Goal: Task Accomplishment & Management: Complete application form

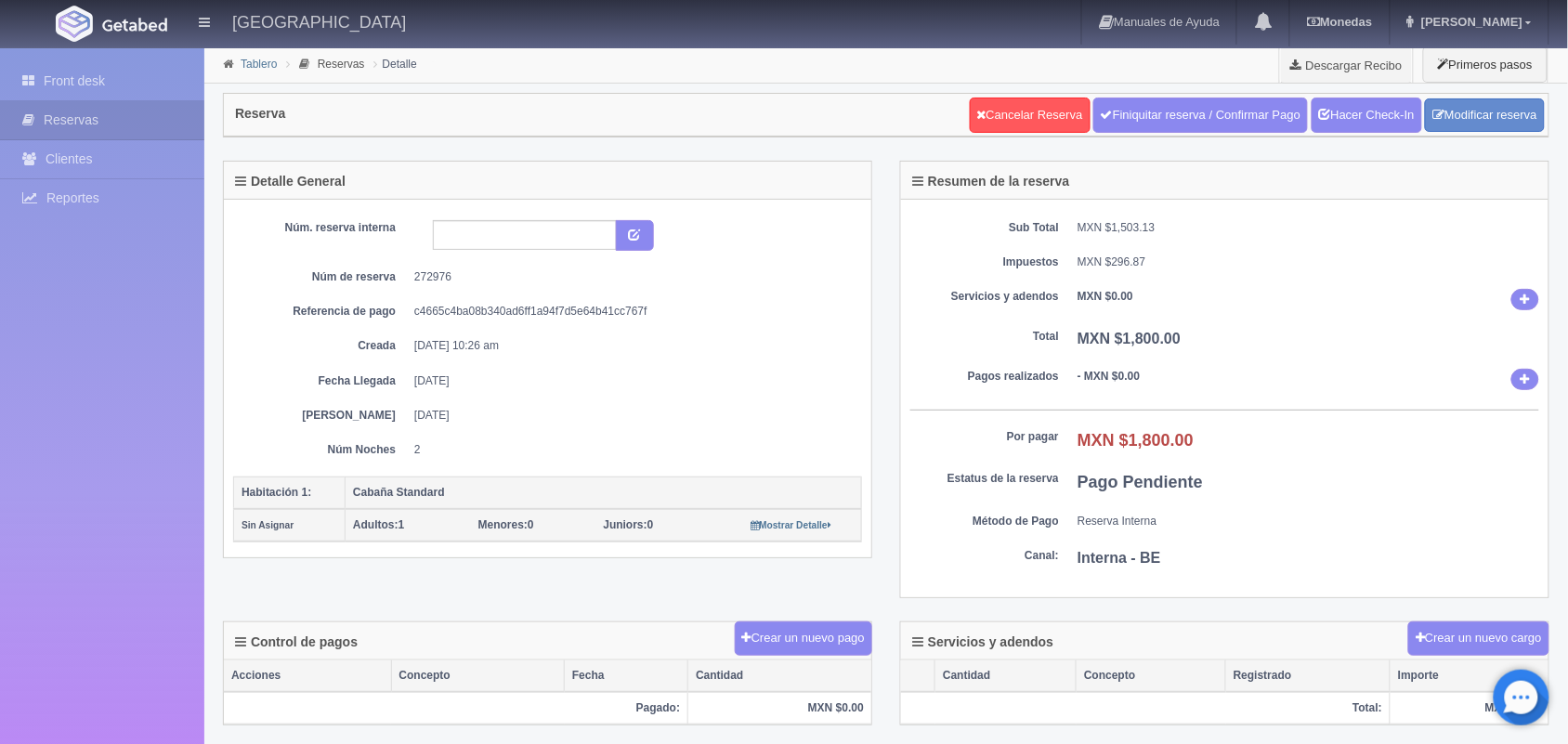
click at [254, 68] on link "Tablero" at bounding box center [258, 64] width 36 height 13
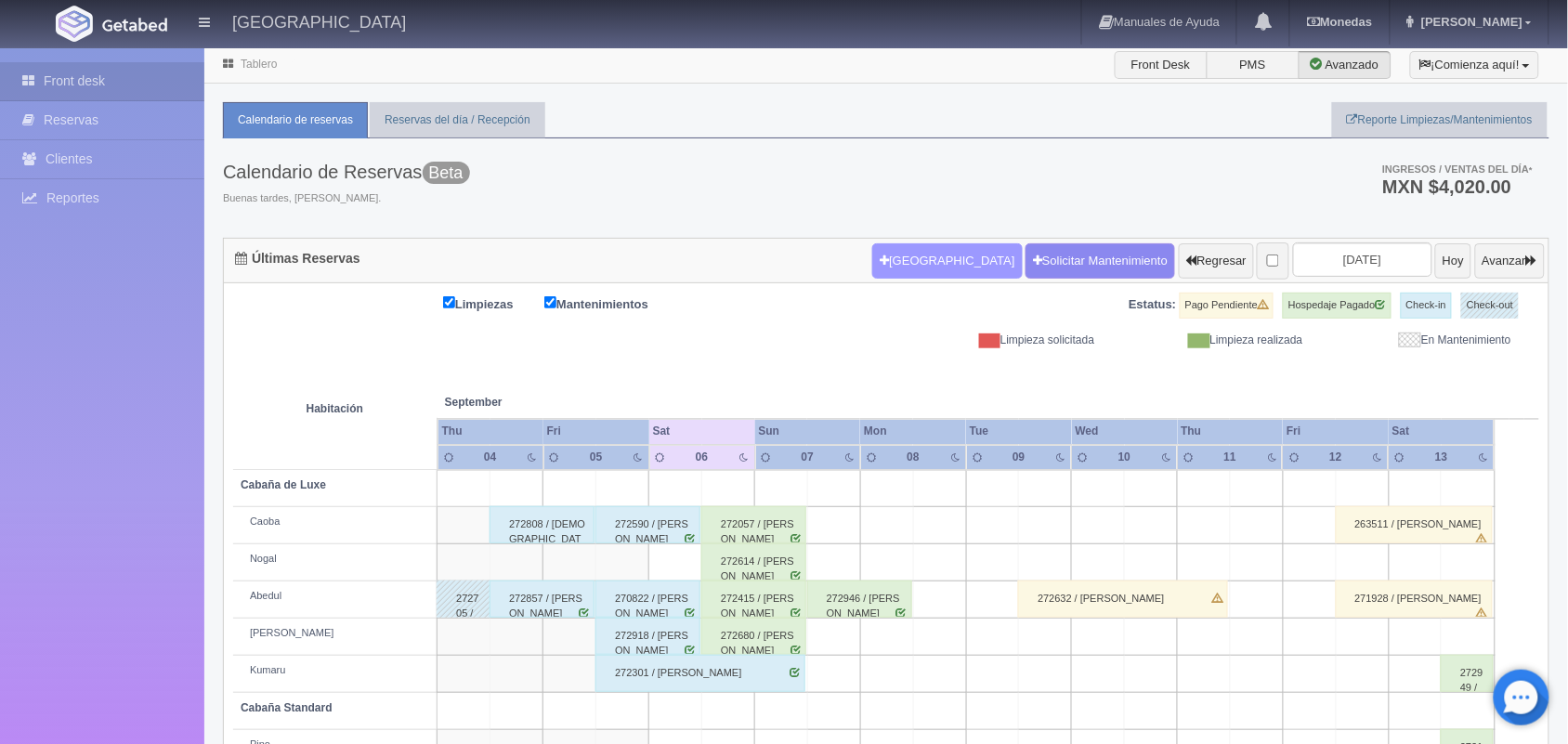
click at [887, 266] on button "[GEOGRAPHIC_DATA]" at bounding box center [947, 260] width 150 height 35
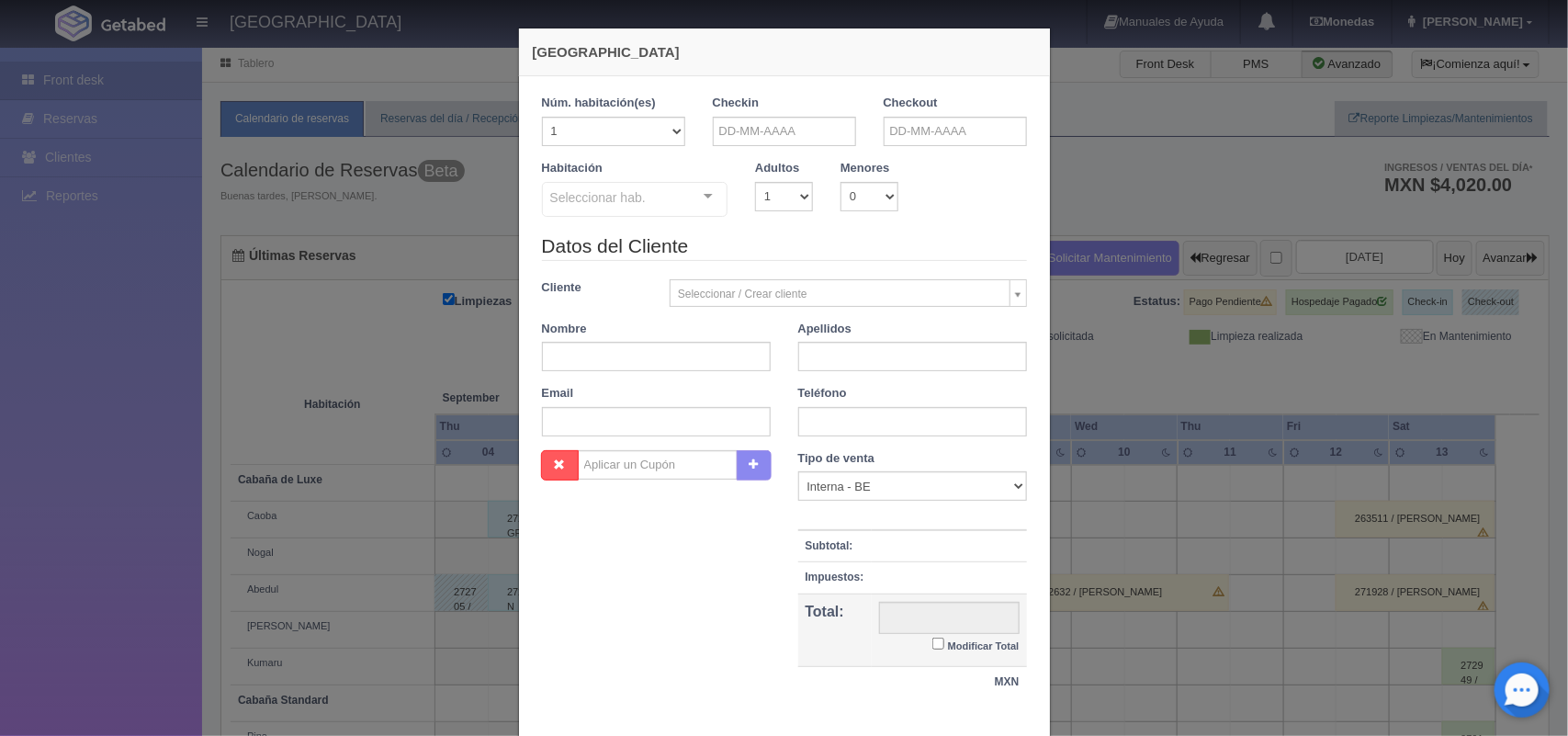
checkbox input "false"
click at [782, 128] on input "text" at bounding box center [784, 131] width 143 height 29
click at [878, 218] on link "6" at bounding box center [874, 218] width 24 height 26
type input "06-09-2025"
checkbox input "false"
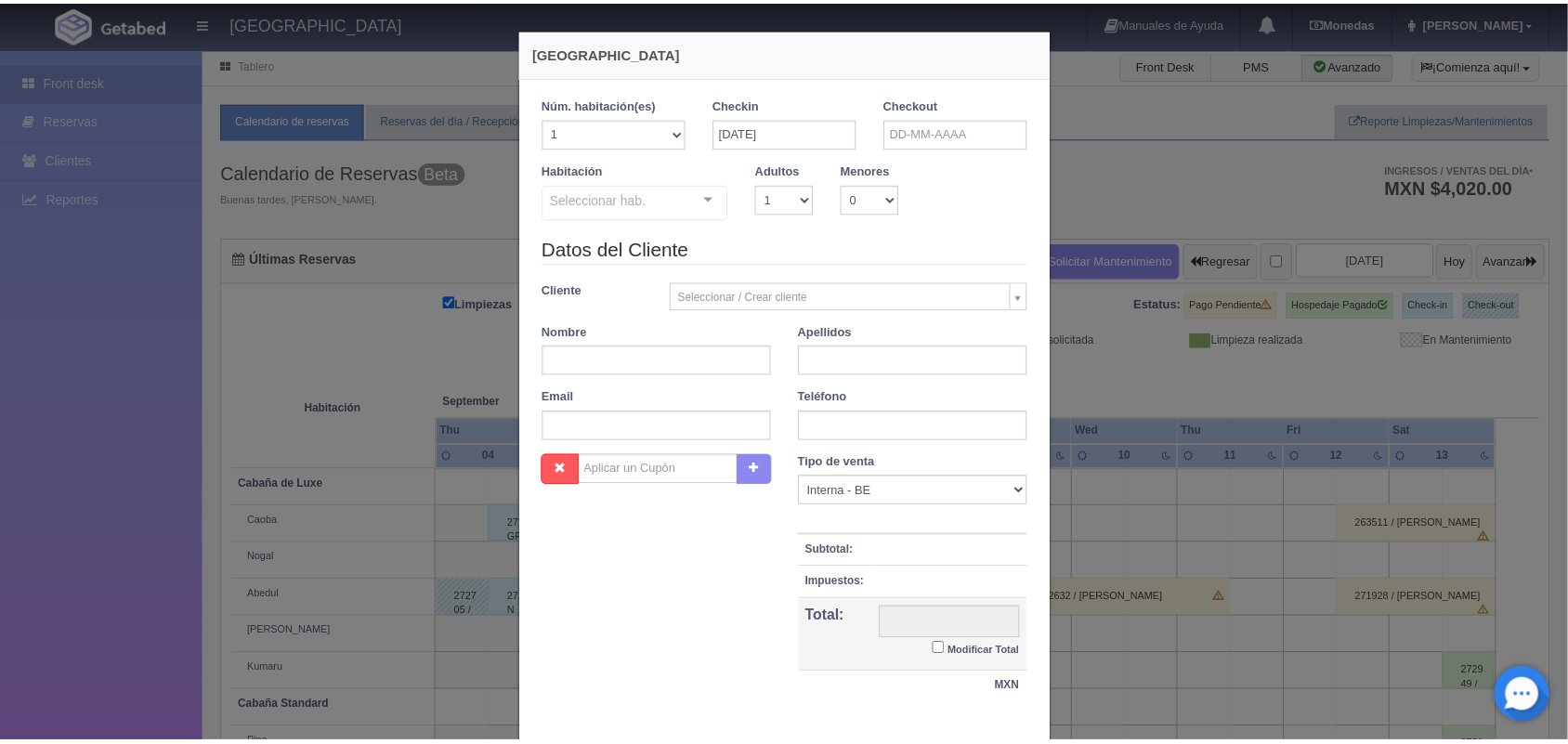
scroll to position [111, 0]
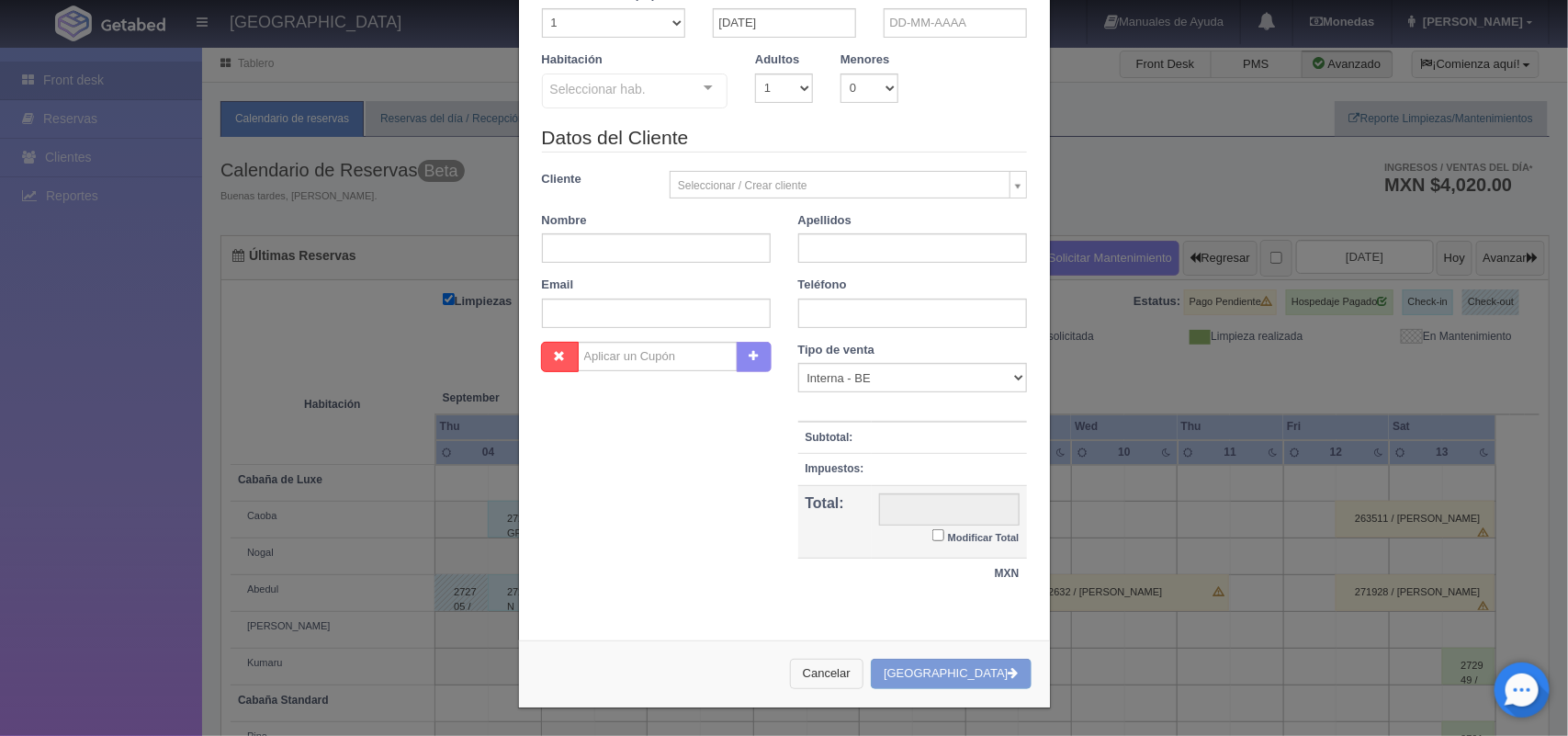
click at [841, 678] on button "Cancelar" at bounding box center [826, 674] width 74 height 30
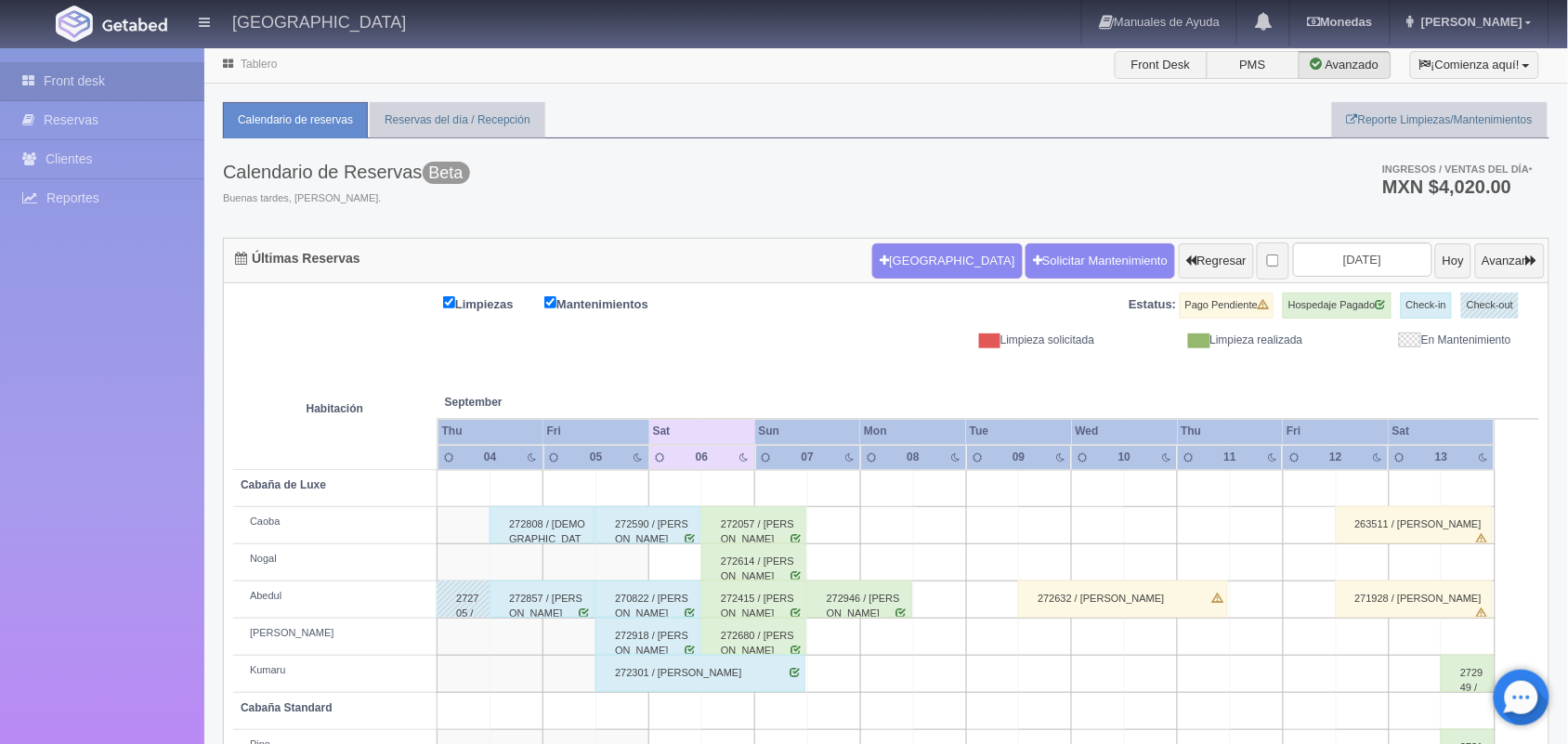
scroll to position [248, 0]
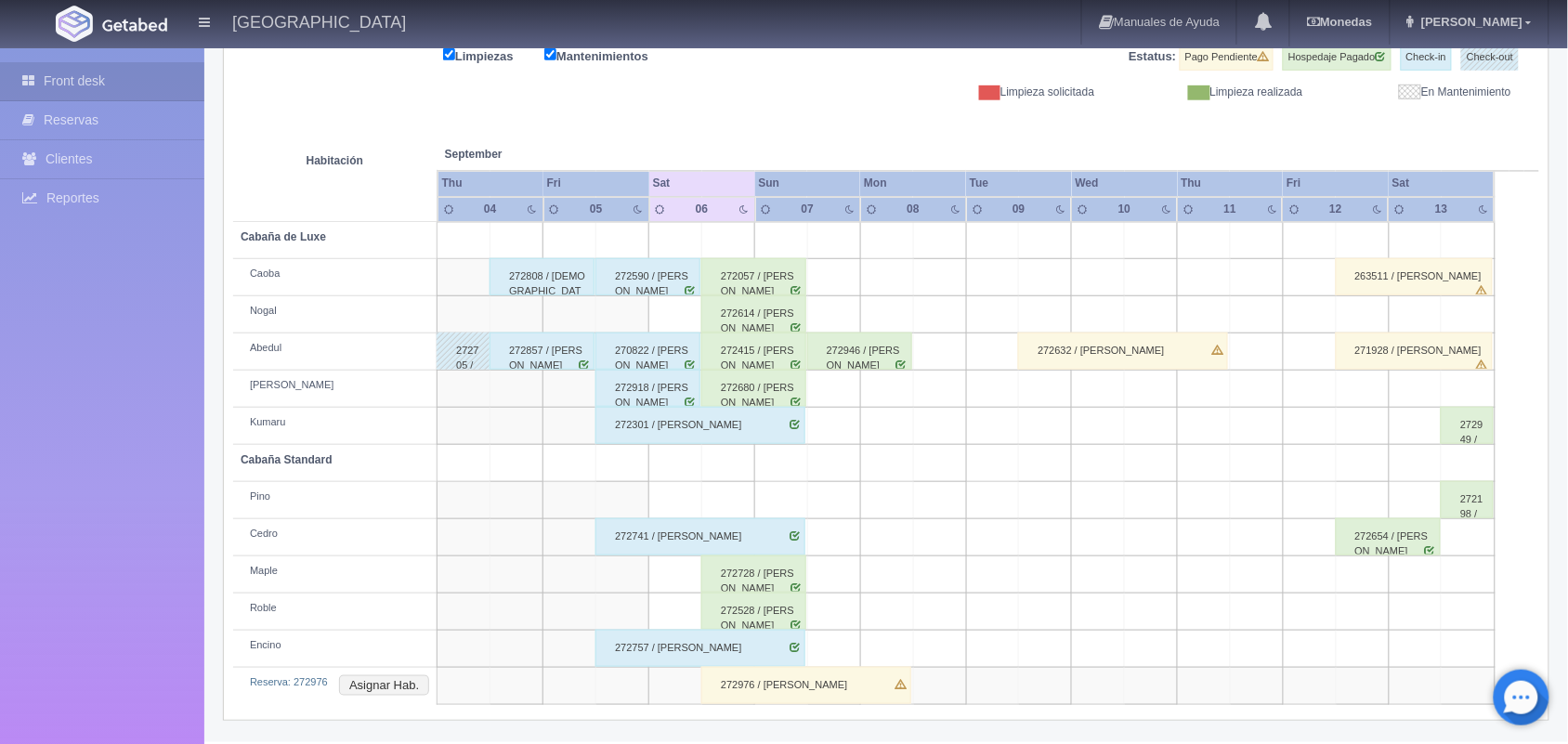
click at [788, 698] on div "272976 / Alma Edith Maldonado Vega" at bounding box center [806, 685] width 210 height 37
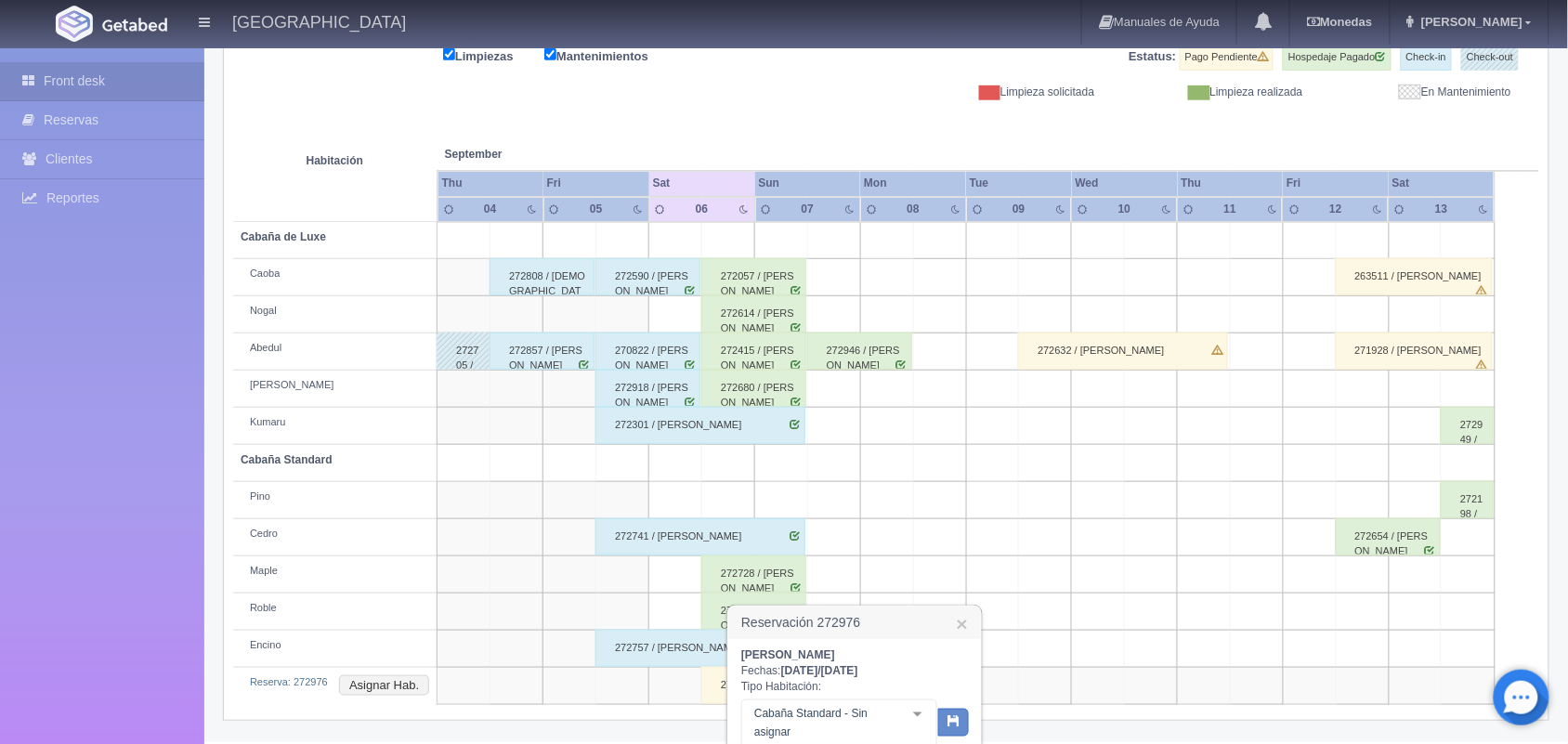
scroll to position [433, 0]
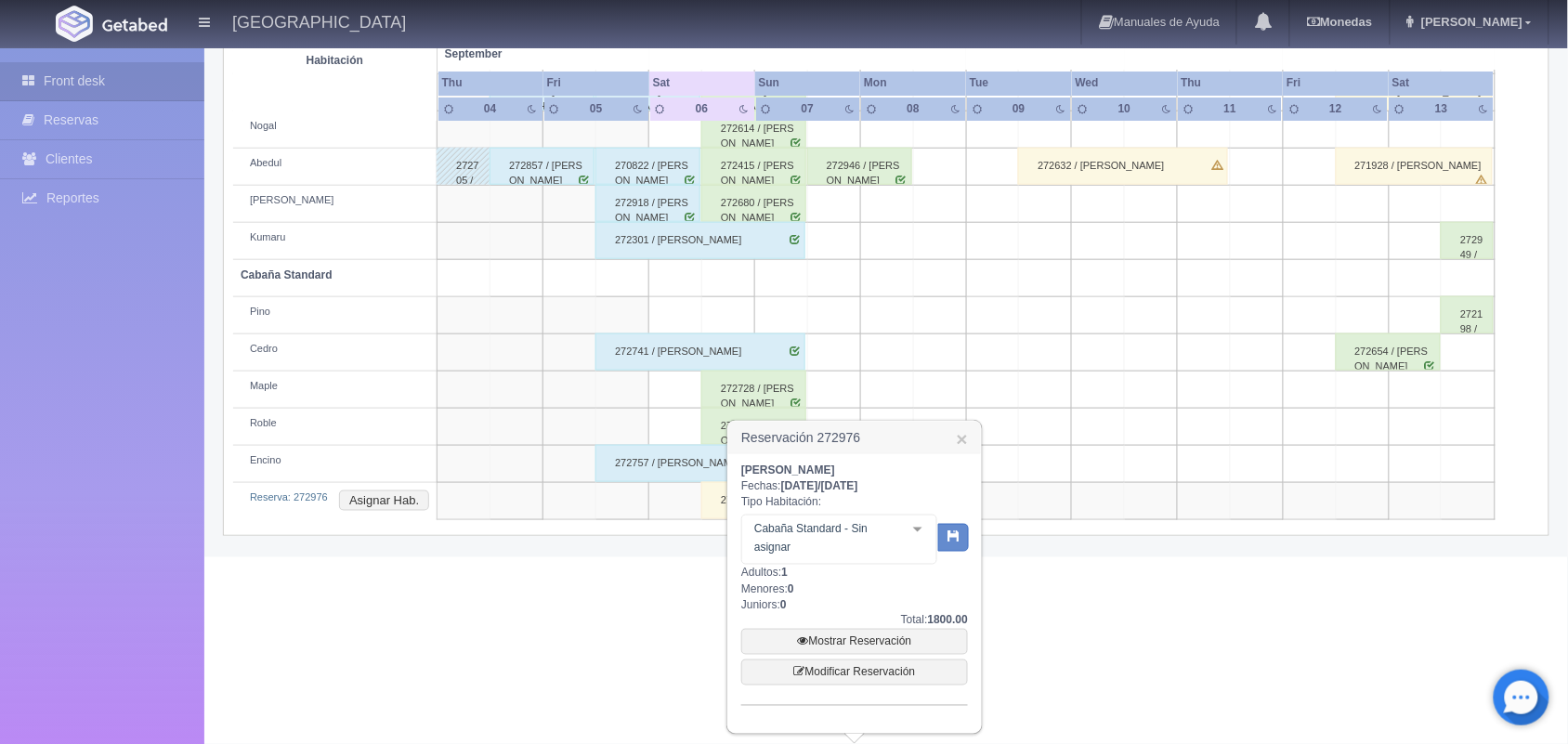
click at [904, 527] on div "Cabaña Standard - Sin asignar Cabaña Standard Cabaña Standard - Sin asignar Pin…" at bounding box center [840, 539] width 196 height 50
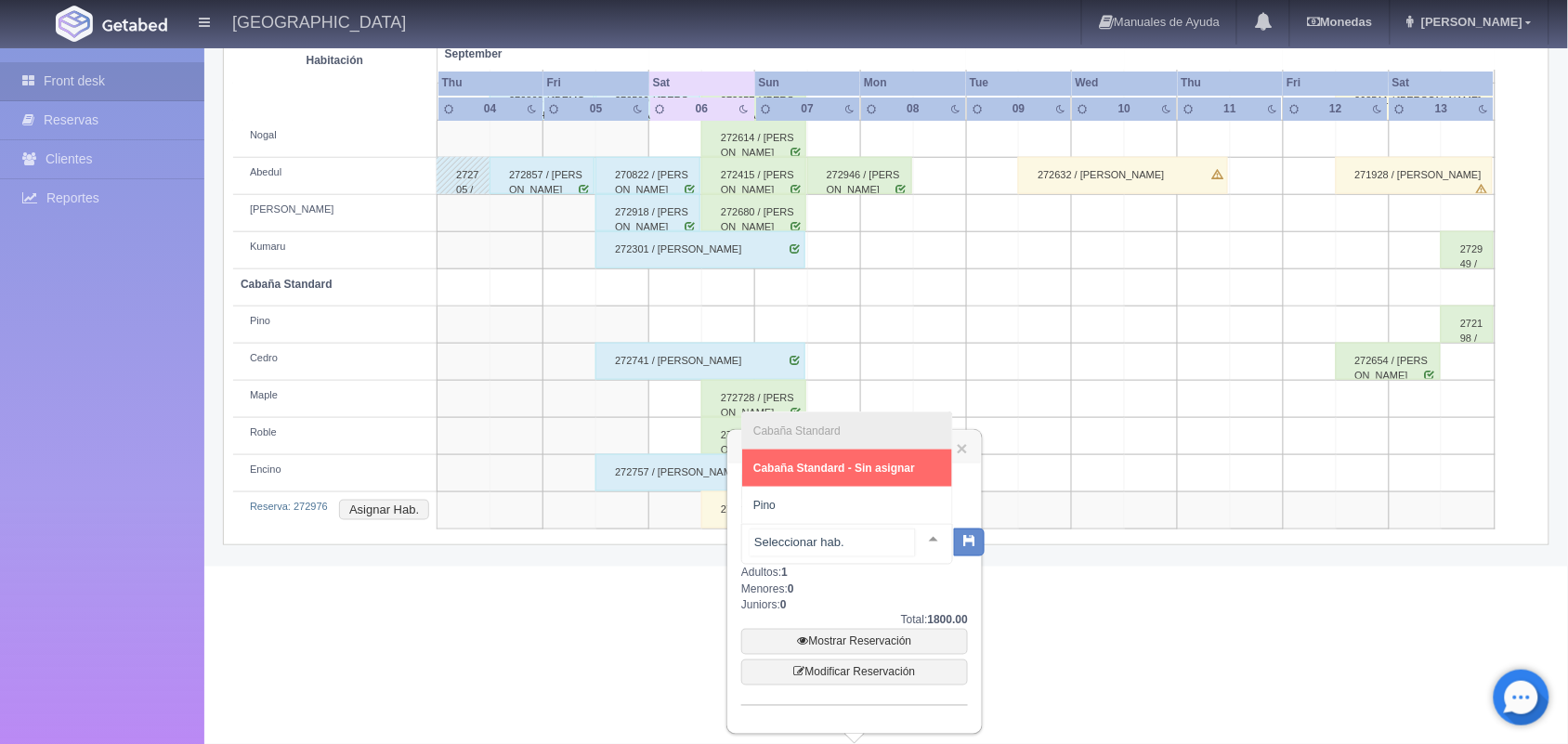
click at [897, 430] on li "Cabaña Standard" at bounding box center [847, 431] width 210 height 37
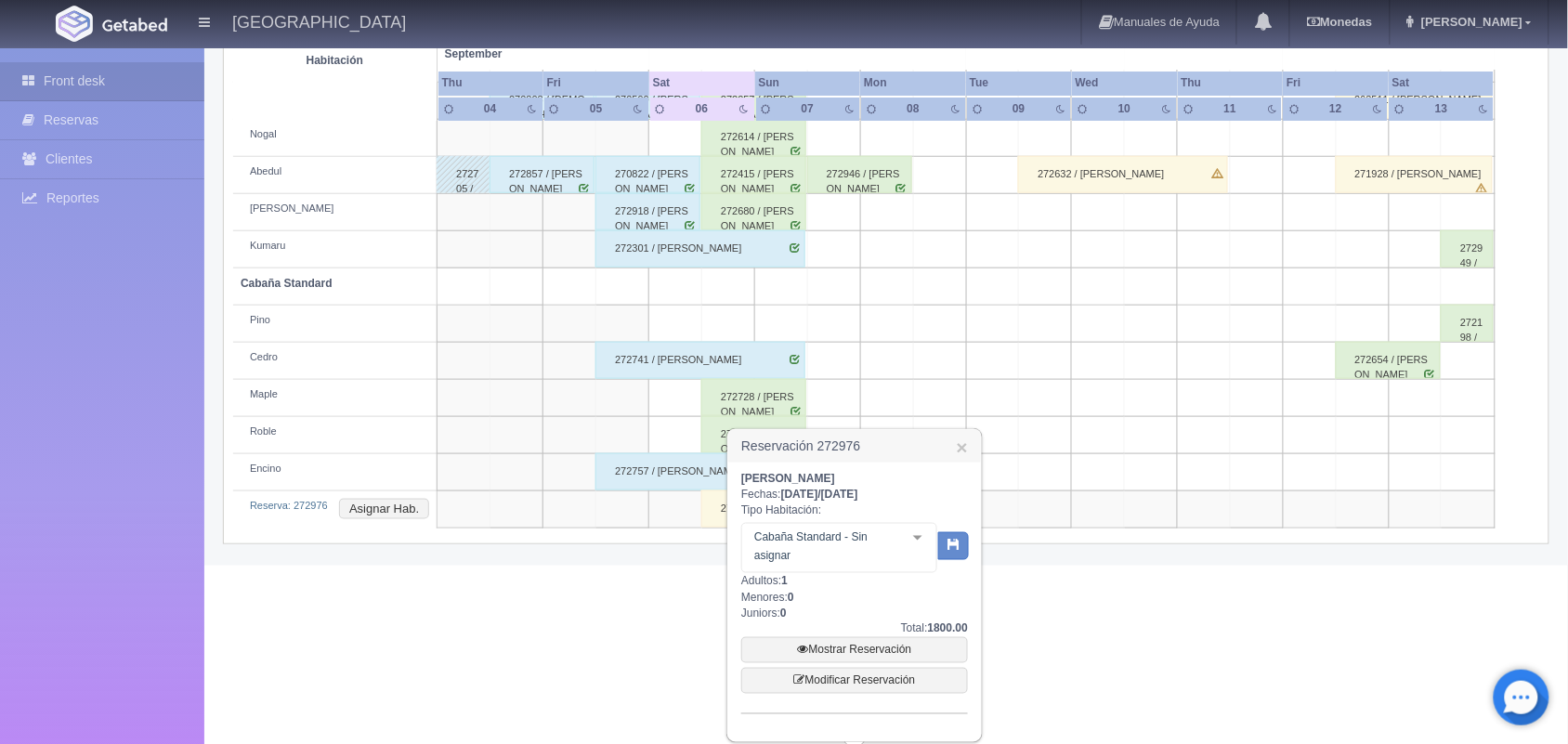
click at [890, 610] on div "Alma Edith Maldonado Vega Fechas: 2025-09-06 / 2025-09-08 Tipo Habitación: Caba…" at bounding box center [855, 592] width 227 height 243
click at [852, 650] on link "Mostrar Reservación" at bounding box center [855, 650] width 227 height 26
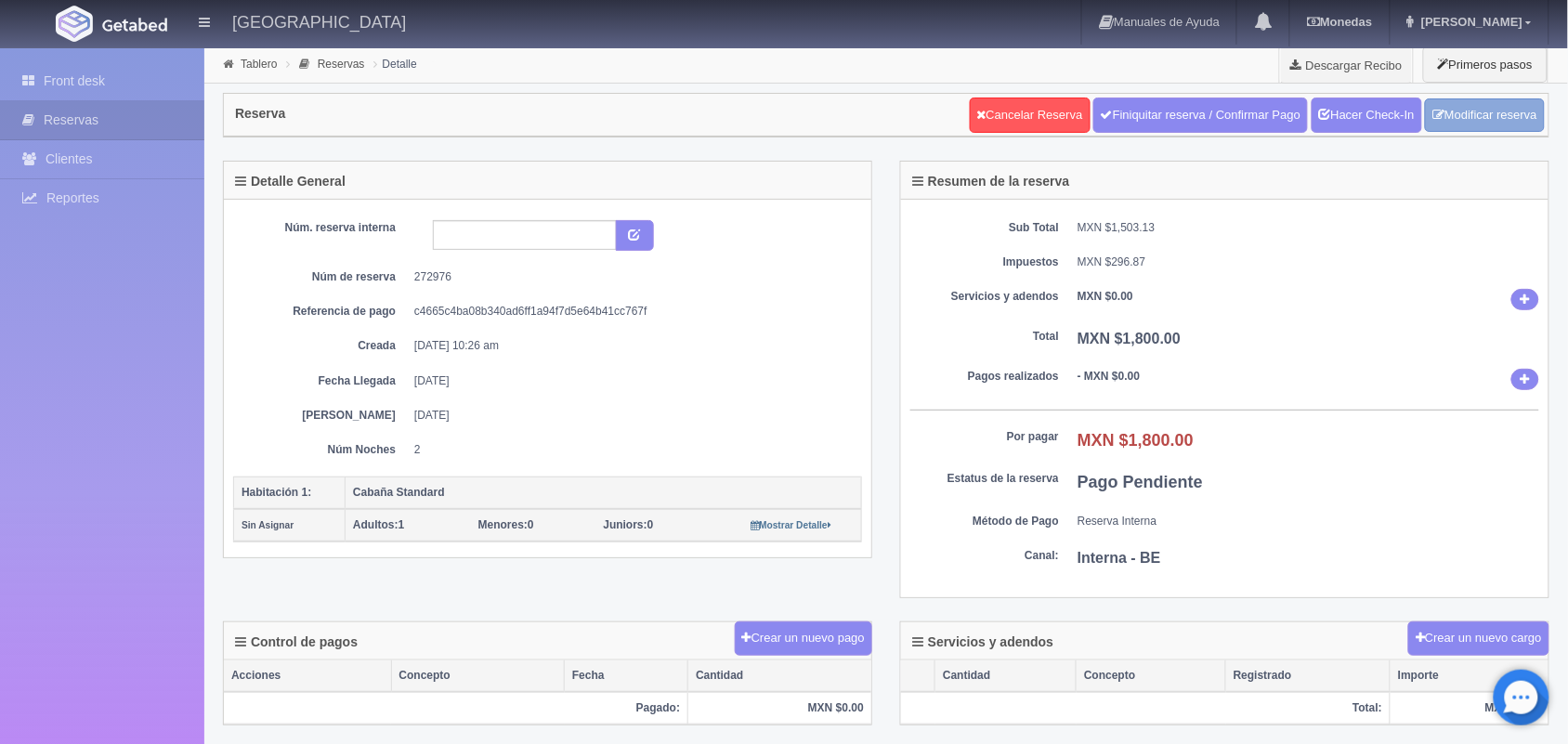
click at [1497, 124] on link "Modificar reserva" at bounding box center [1485, 115] width 120 height 34
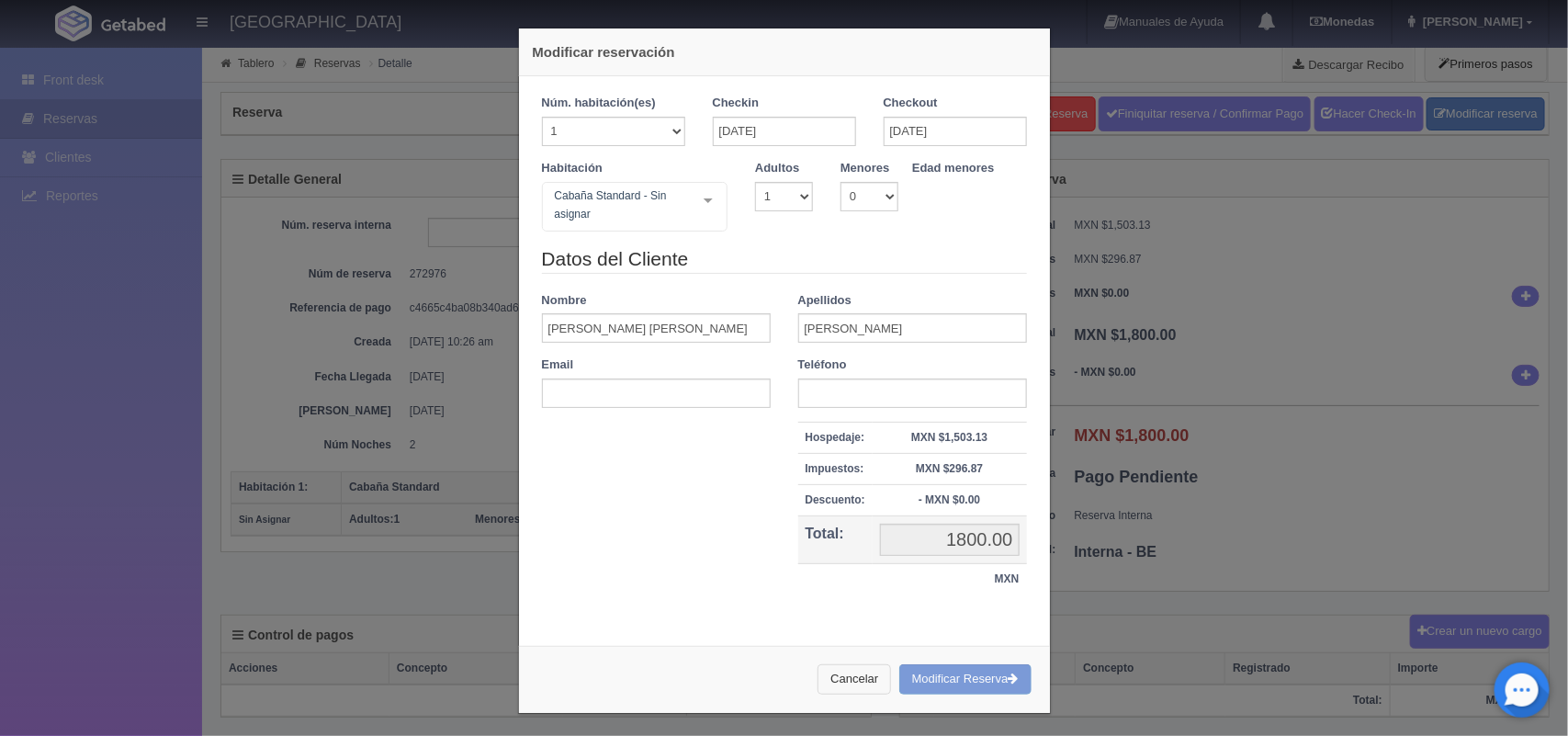
click at [838, 682] on button "Cancelar" at bounding box center [855, 679] width 74 height 30
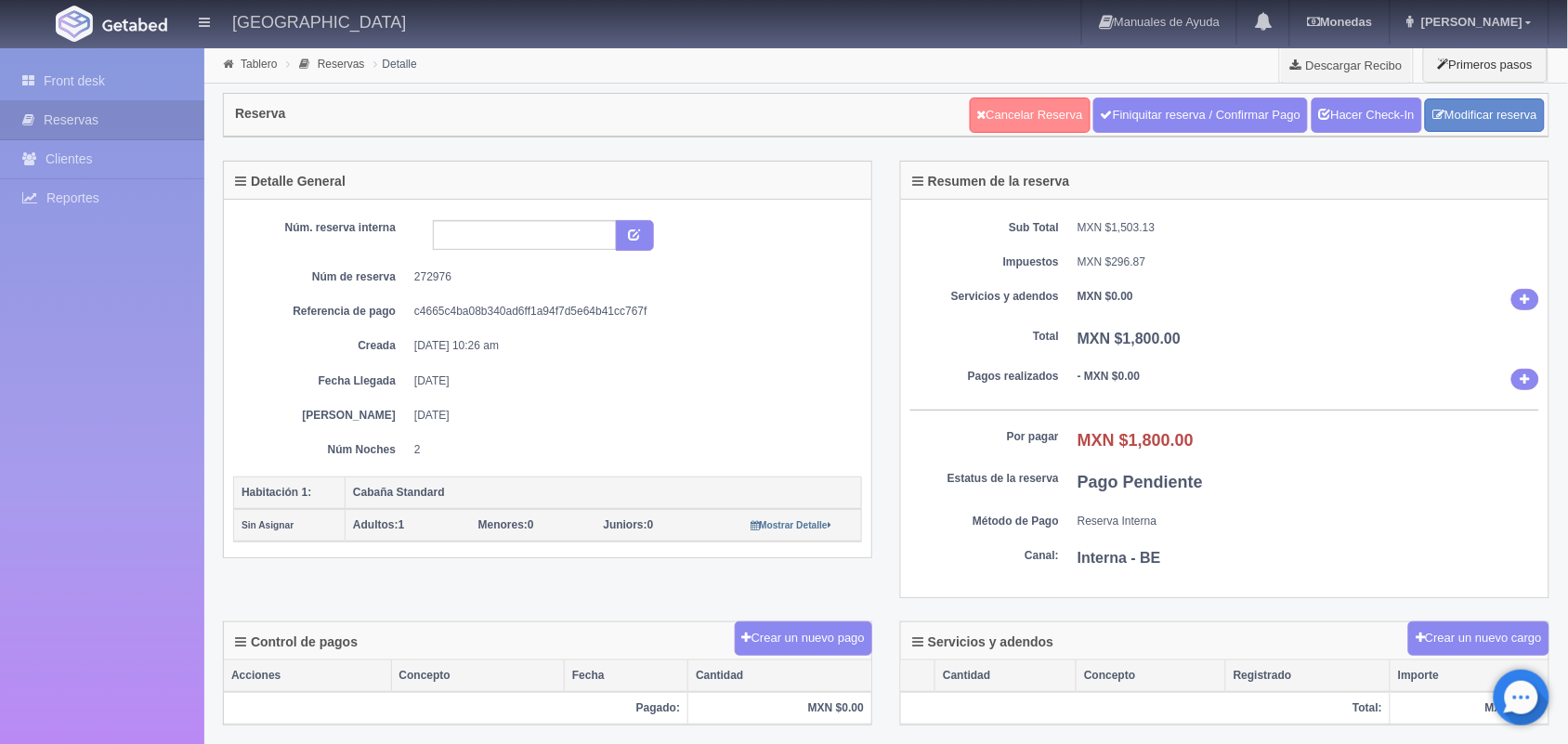
click at [1028, 110] on link "Cancelar Reserva" at bounding box center [1030, 114] width 121 height 35
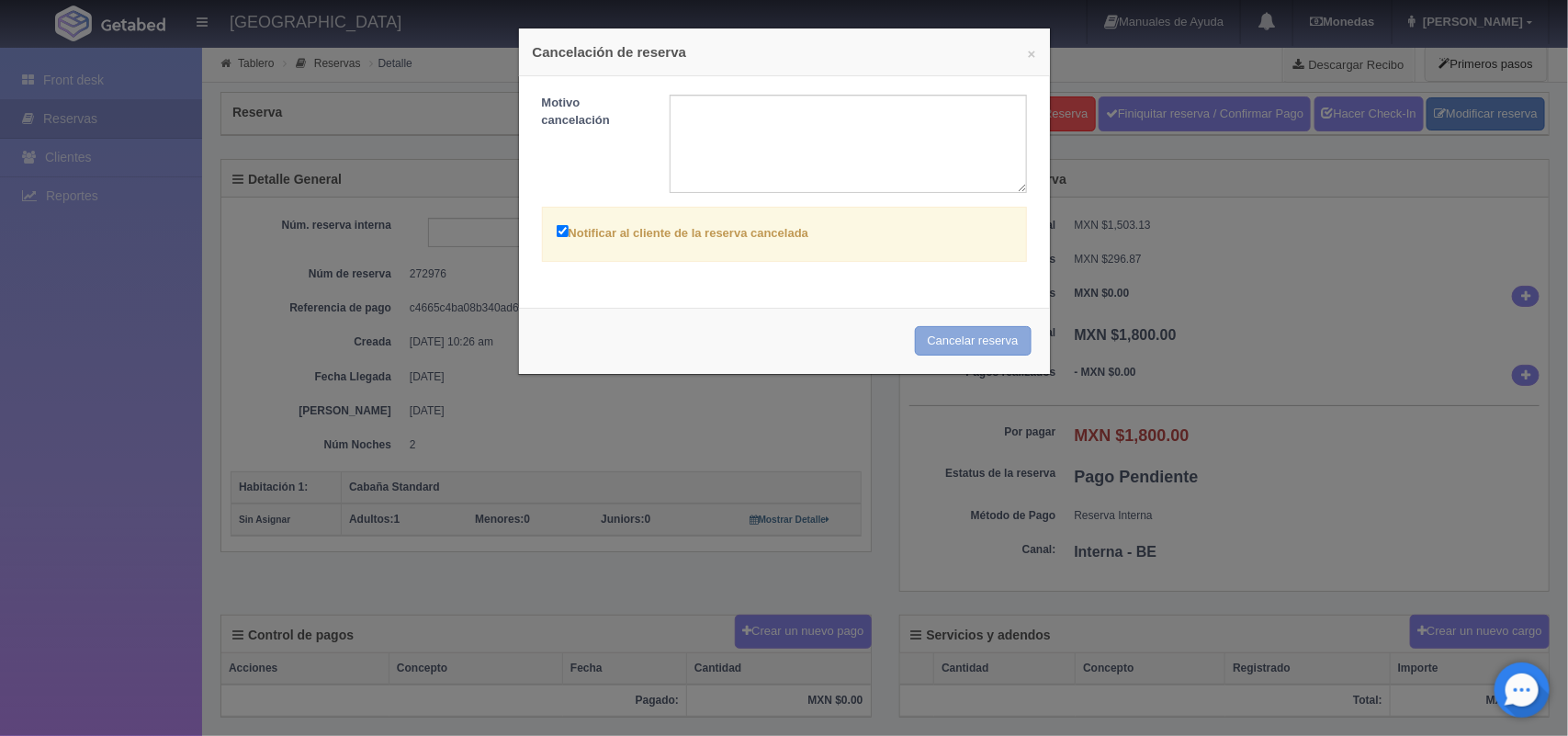
click at [974, 334] on button "Cancelar reserva" at bounding box center [973, 341] width 117 height 30
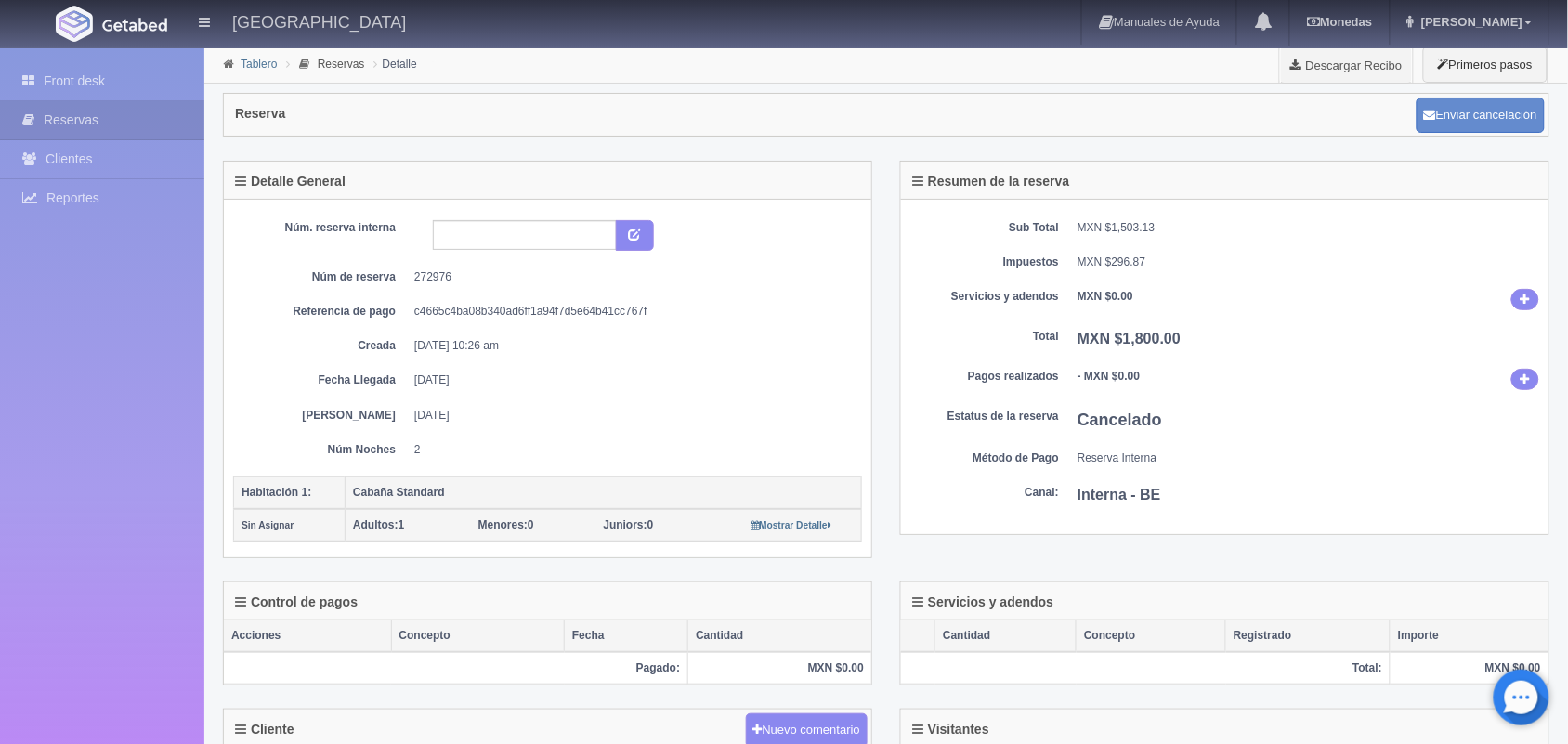
click at [256, 70] on link "Tablero" at bounding box center [258, 64] width 36 height 13
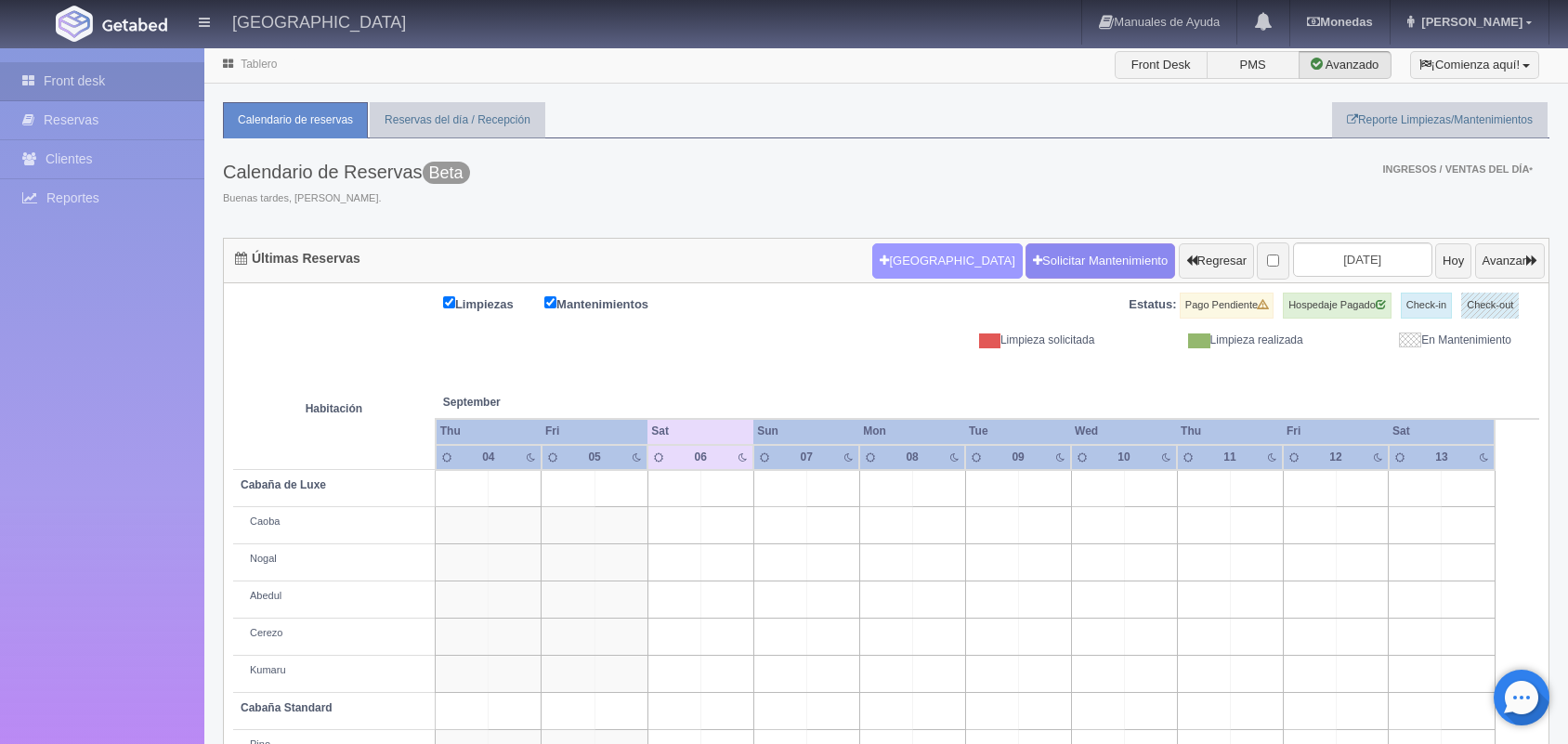
click at [908, 249] on button "[GEOGRAPHIC_DATA]" at bounding box center [947, 260] width 150 height 35
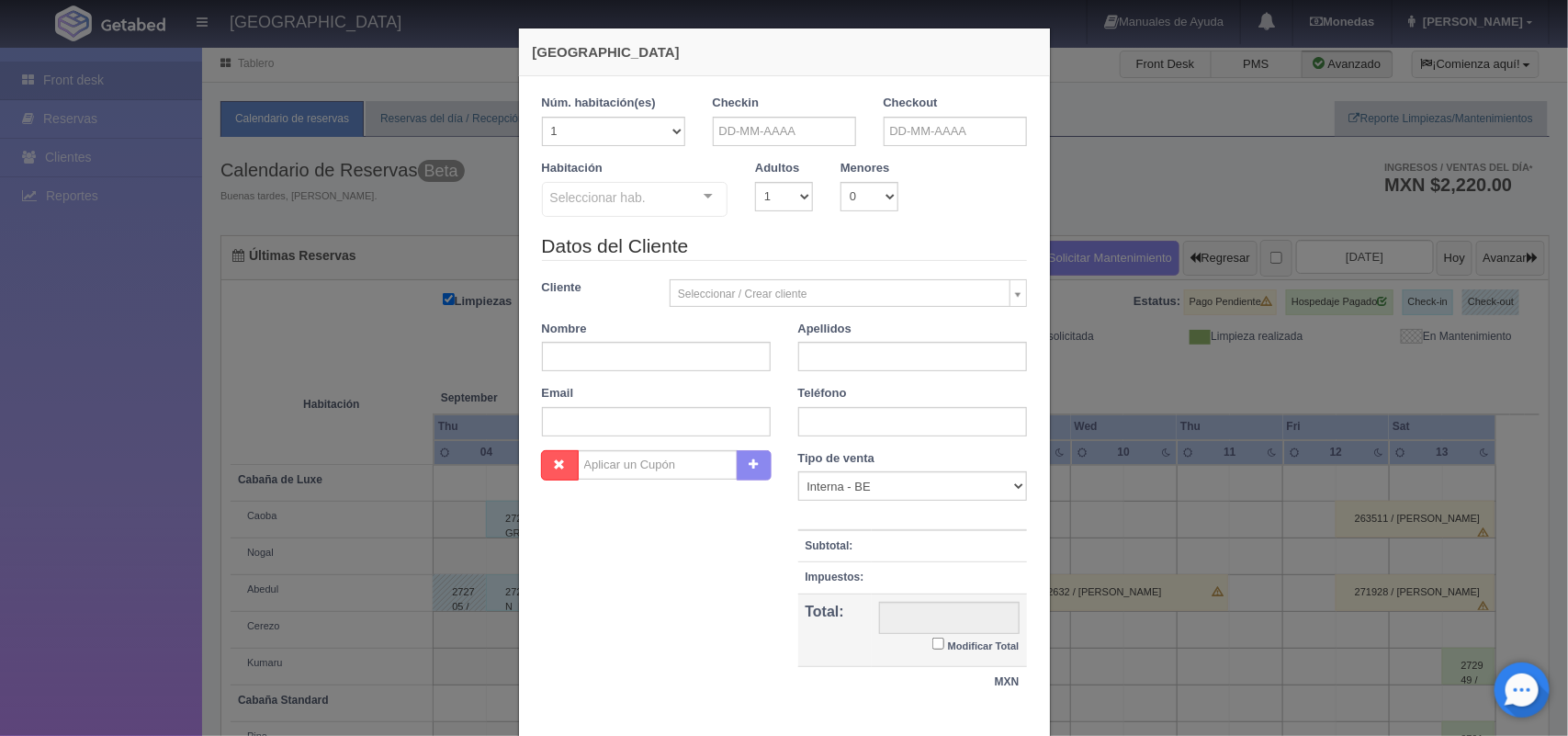
checkbox input "false"
click at [790, 129] on input "text" at bounding box center [784, 131] width 143 height 29
click at [877, 218] on link "6" at bounding box center [874, 218] width 24 height 26
type input "06-09-2025"
checkbox input "false"
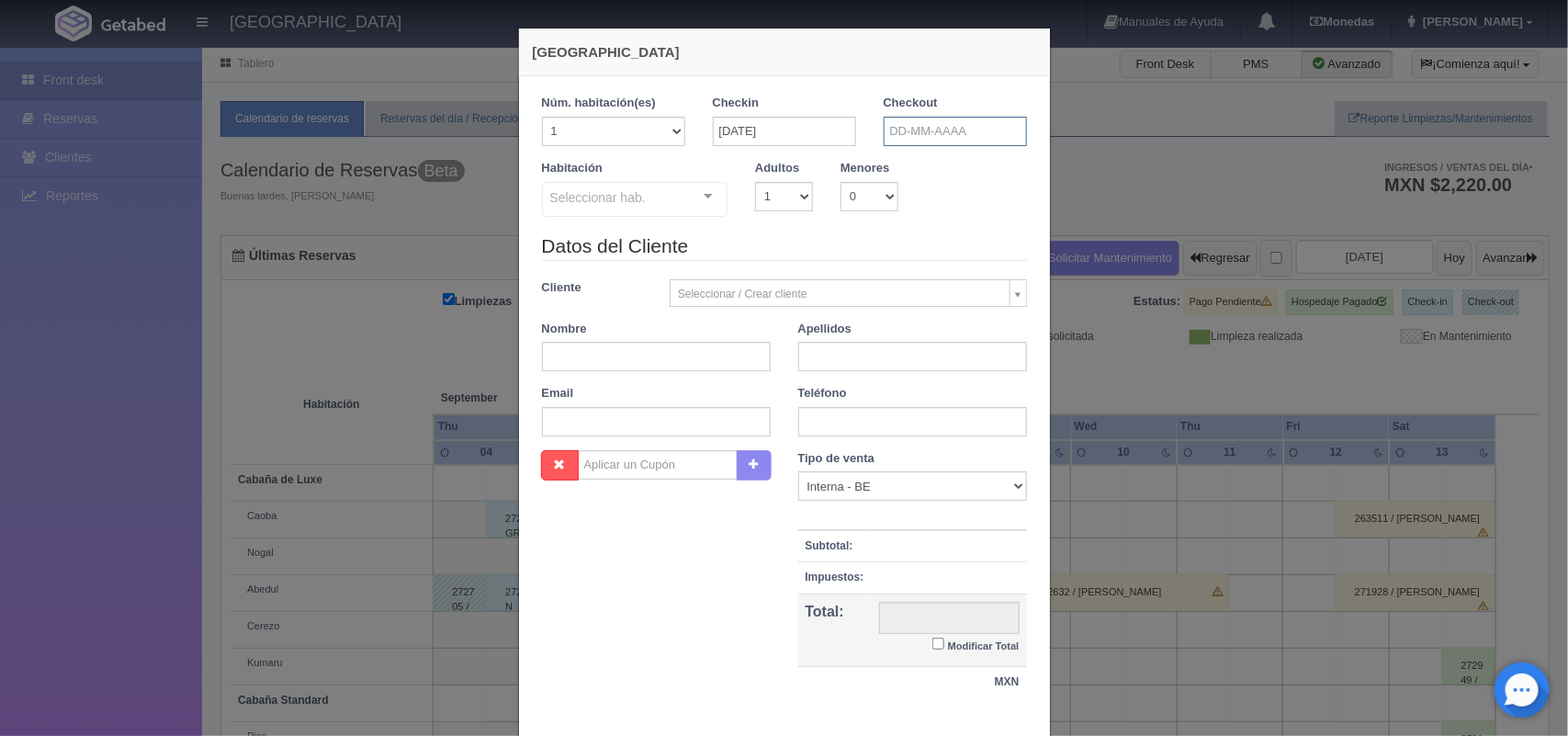
click at [984, 118] on input "text" at bounding box center [956, 131] width 143 height 29
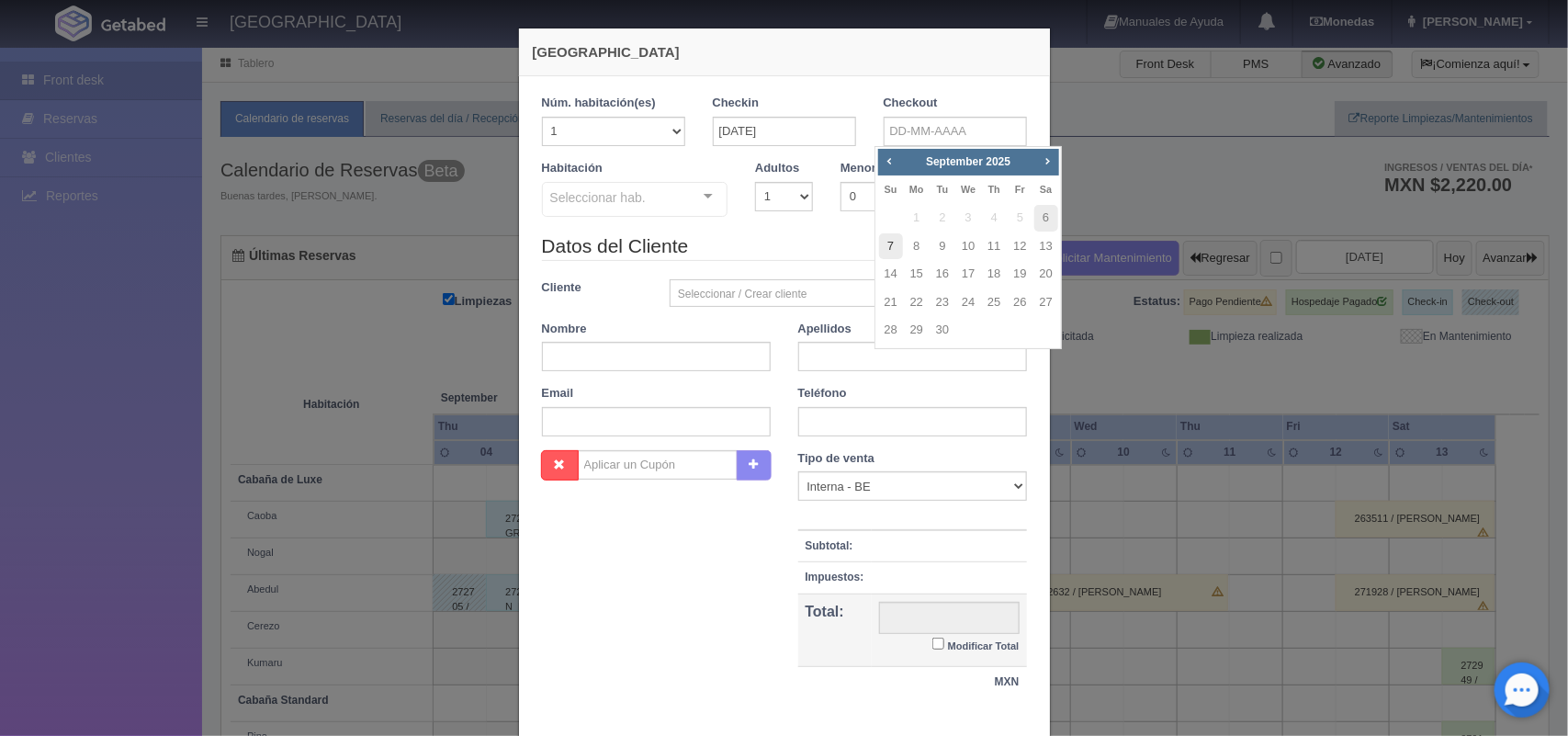
click at [893, 248] on link "7" at bounding box center [890, 247] width 24 height 26
type input "07-09-2025"
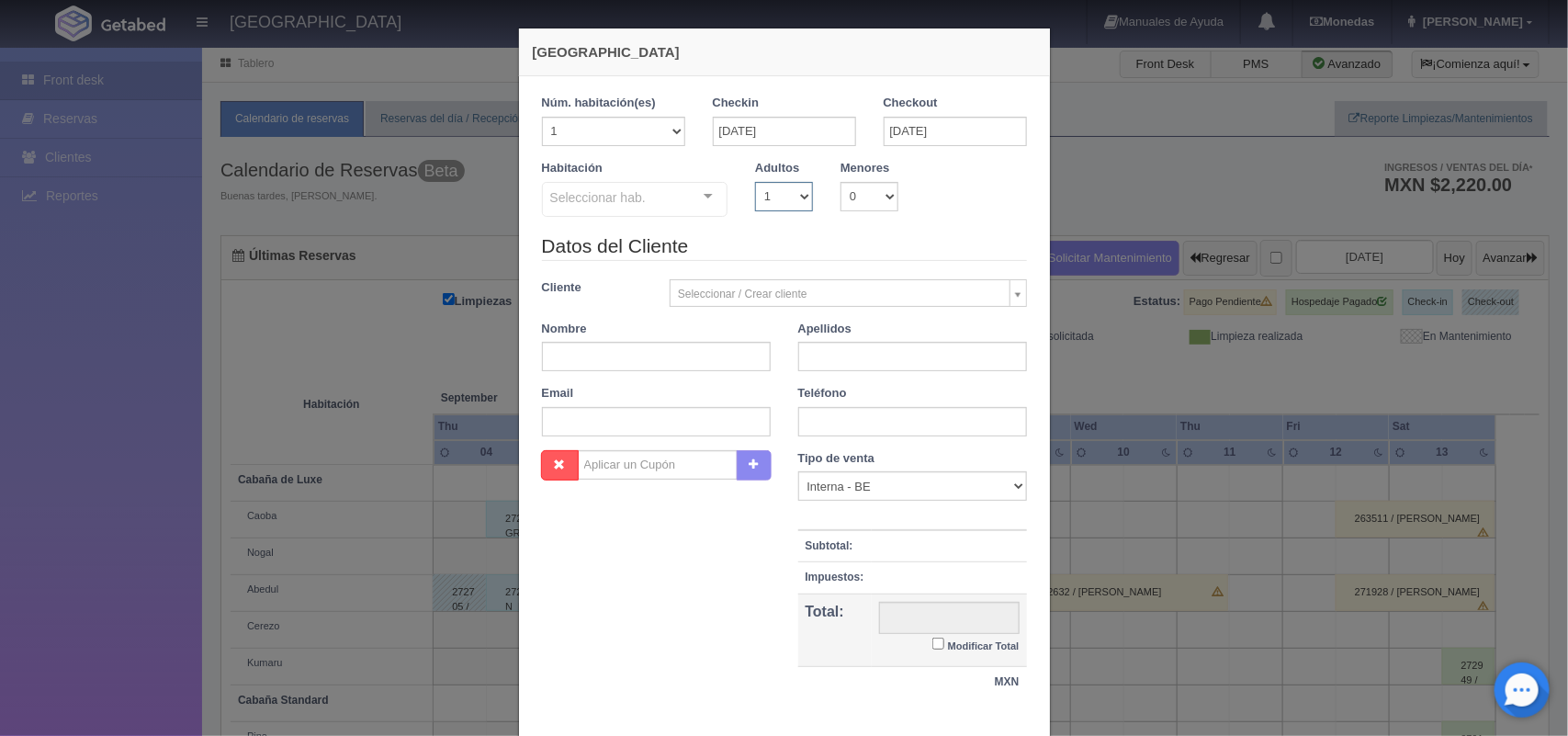
checkbox input "false"
click at [785, 193] on select "1 2 3 4 5 6 7 8 9 10" at bounding box center [783, 196] width 57 height 29
select select "2"
click at [755, 182] on select "1 2 3 4 5 6 7 8 9 10" at bounding box center [783, 196] width 57 height 29
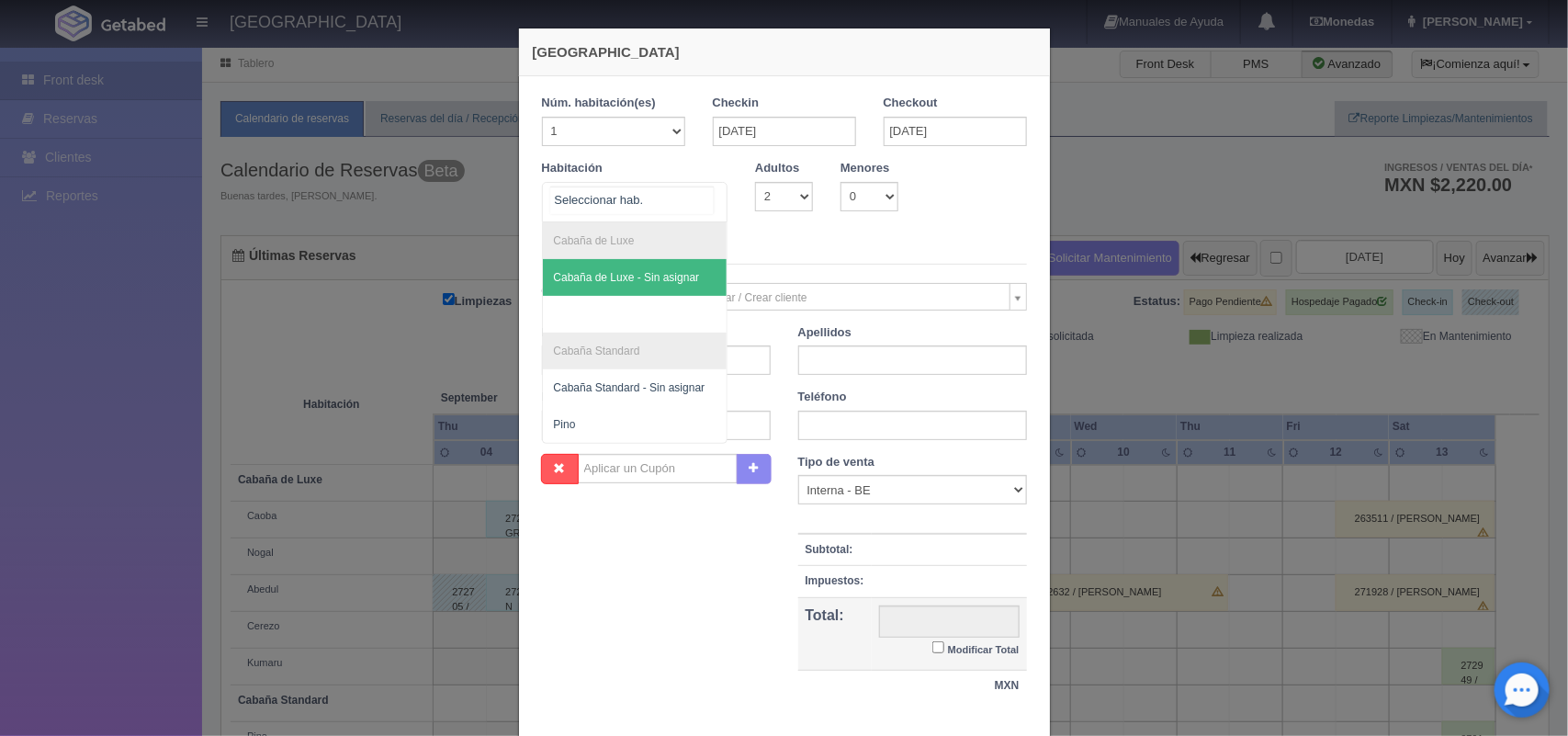
click at [690, 199] on div "Cabaña de Luxe Cabaña de Luxe - Sin asignar Cabaña Standard Cabaña Standard - S…" at bounding box center [635, 202] width 187 height 41
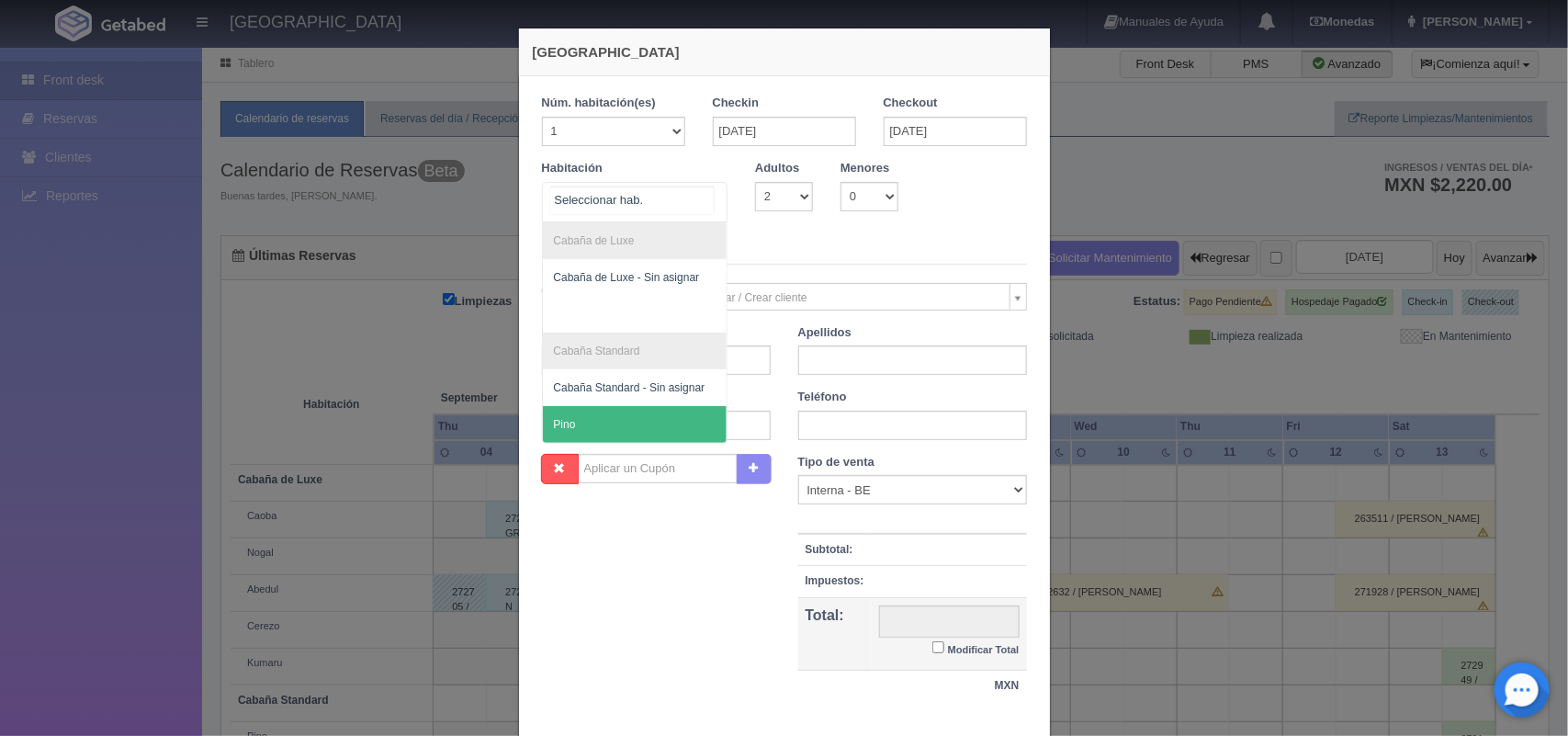
click at [662, 422] on span "Pino" at bounding box center [635, 424] width 185 height 37
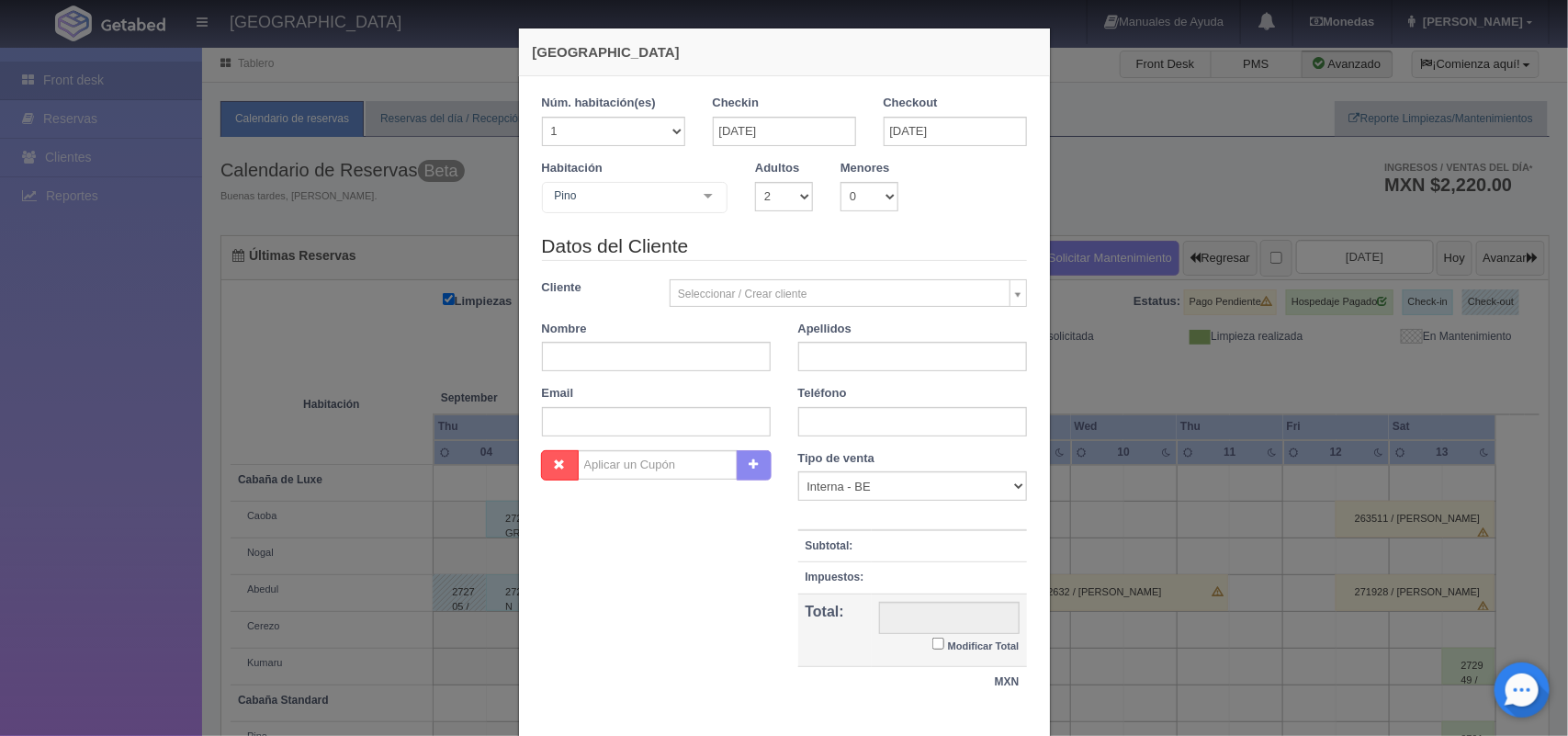
checkbox input "false"
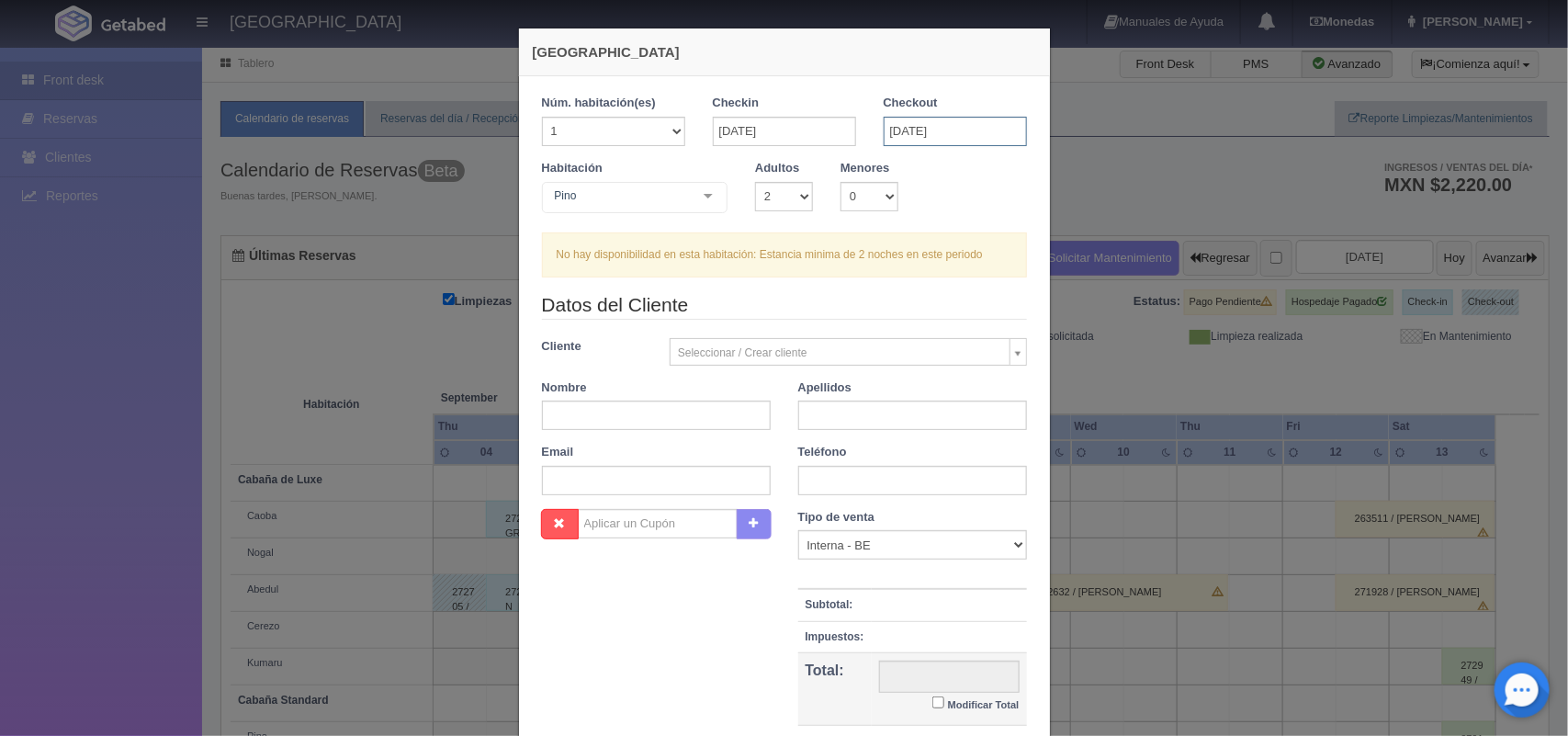
click at [957, 127] on input "07-09-2025" at bounding box center [956, 131] width 143 height 29
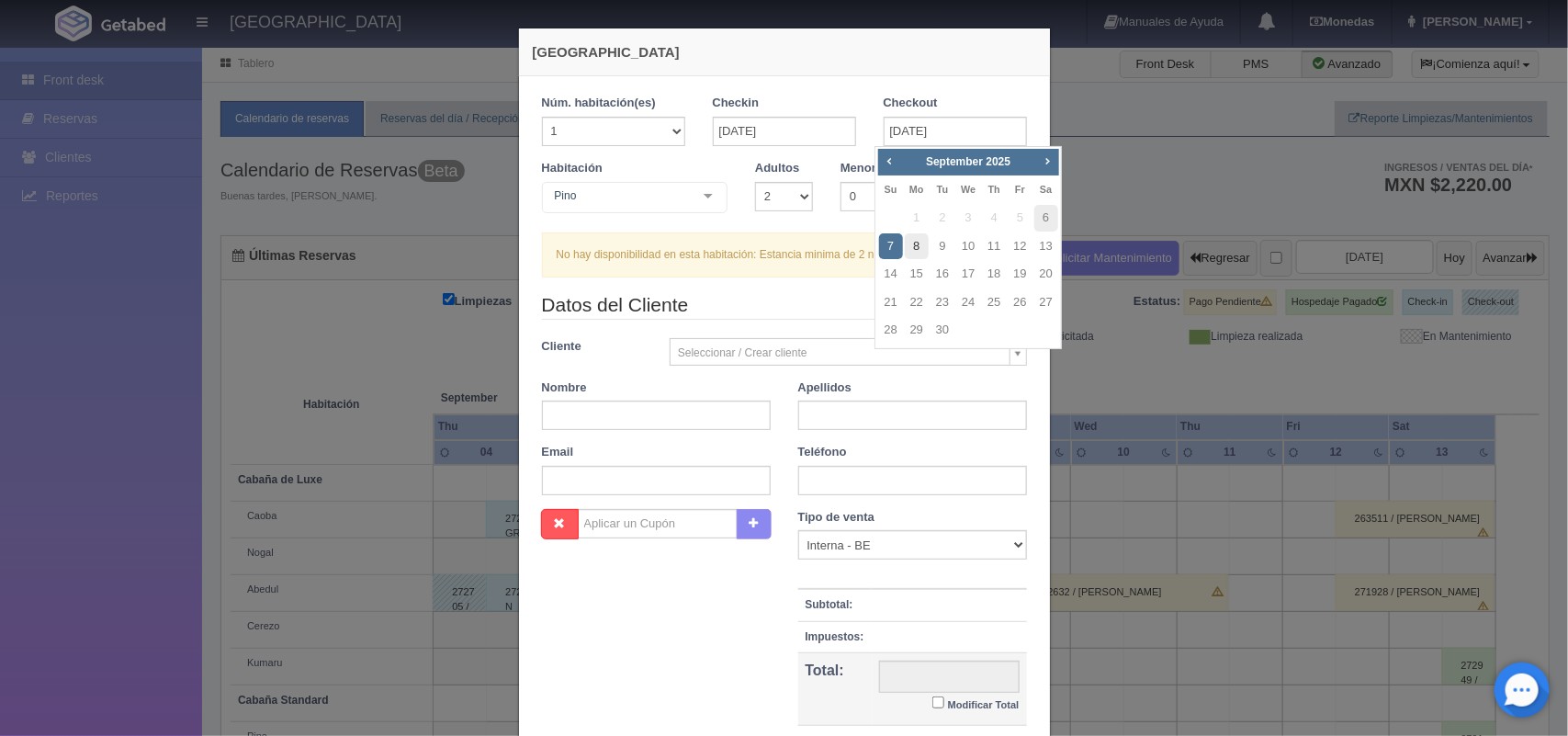
click at [920, 249] on link "8" at bounding box center [916, 247] width 24 height 26
type input "08-09-2025"
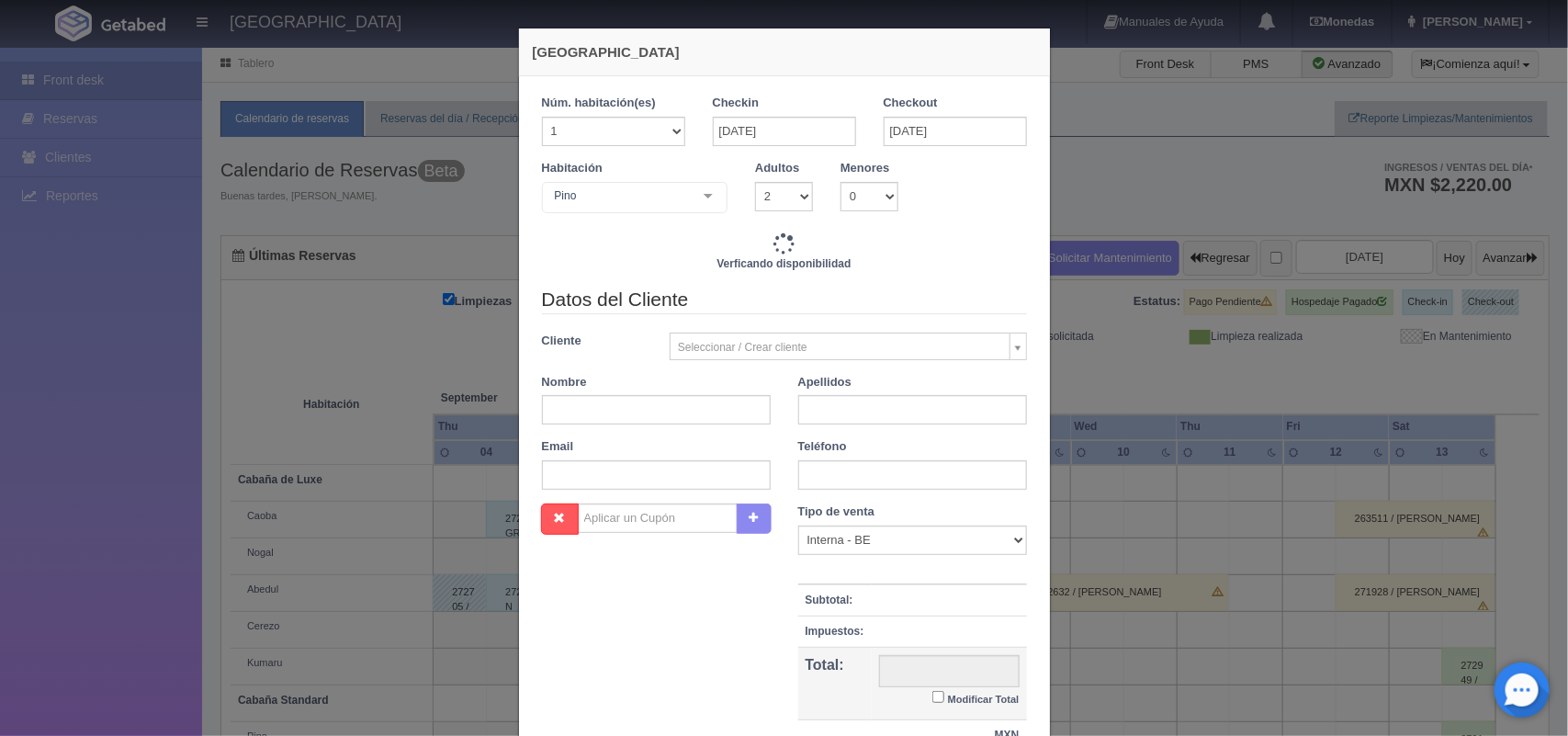
checkbox input "false"
type input "1800.00"
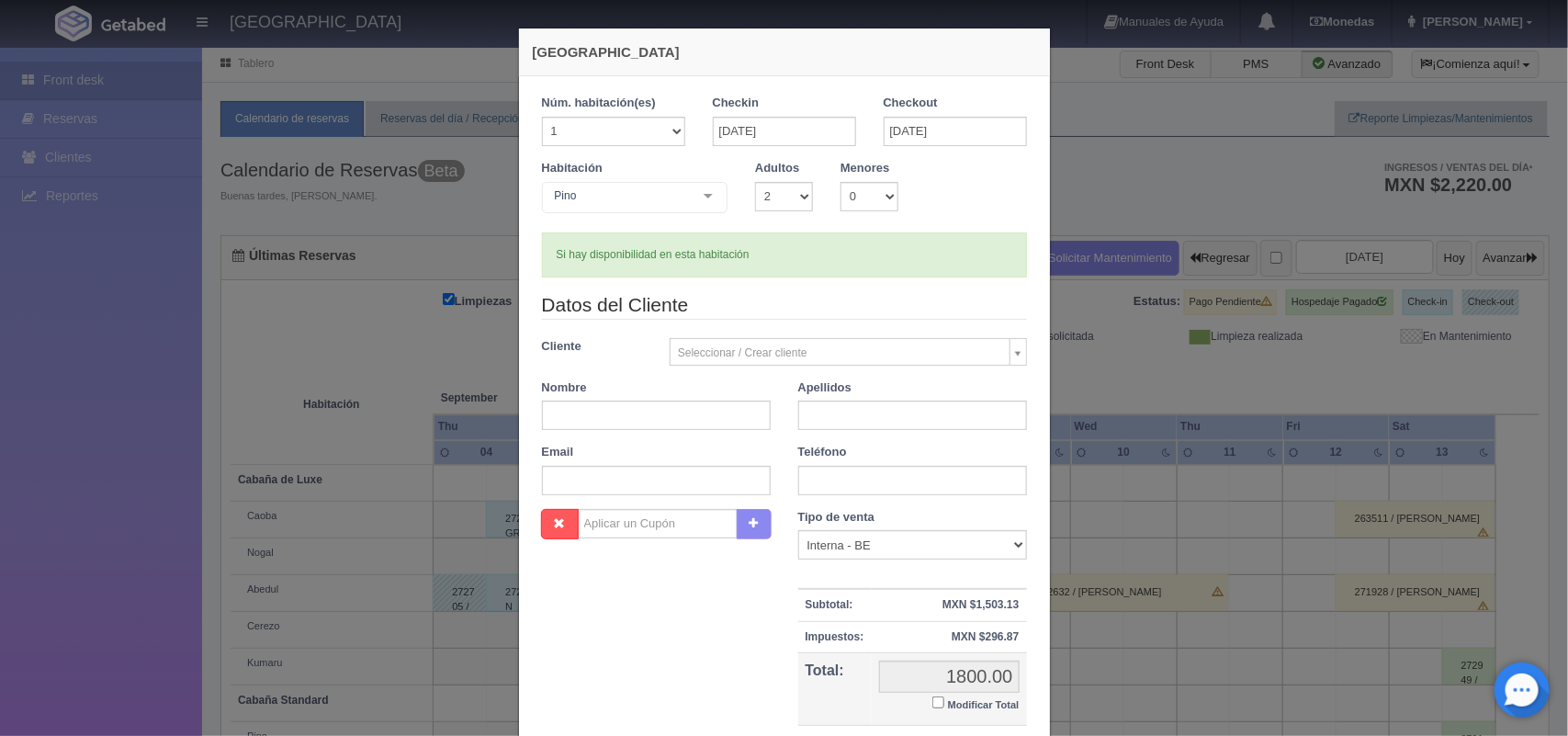
checkbox input "false"
click at [676, 427] on input "text" at bounding box center [656, 415] width 229 height 29
type input "Ana Laura"
click at [850, 427] on input "text" at bounding box center [912, 415] width 229 height 29
type input "Cruz"
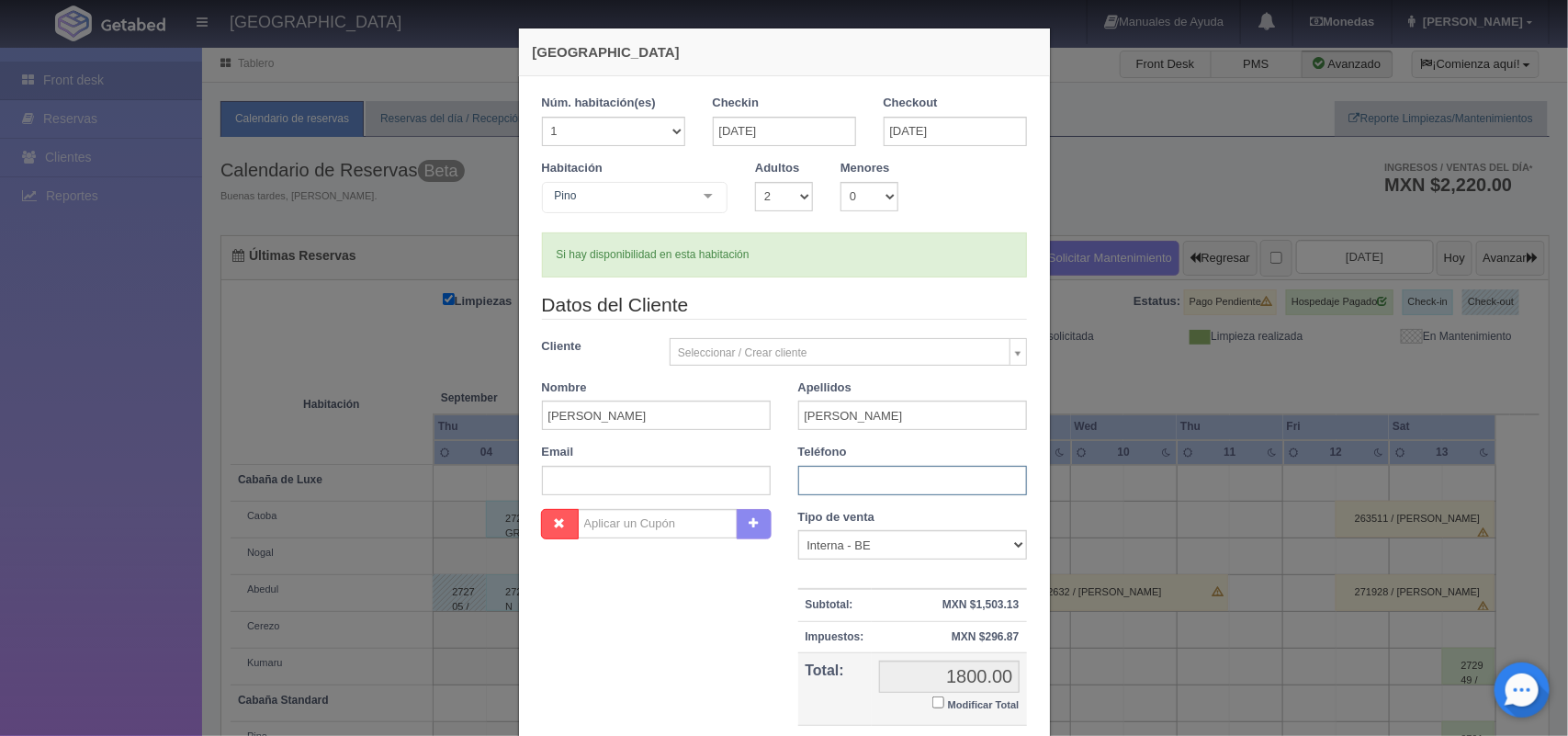
click at [857, 478] on input "text" at bounding box center [912, 480] width 229 height 29
type input "9982585517"
click at [615, 483] on input "text" at bounding box center [656, 480] width 229 height 29
paste input "analauc626@gmail.com"
type input "analauc626@gmail.com"
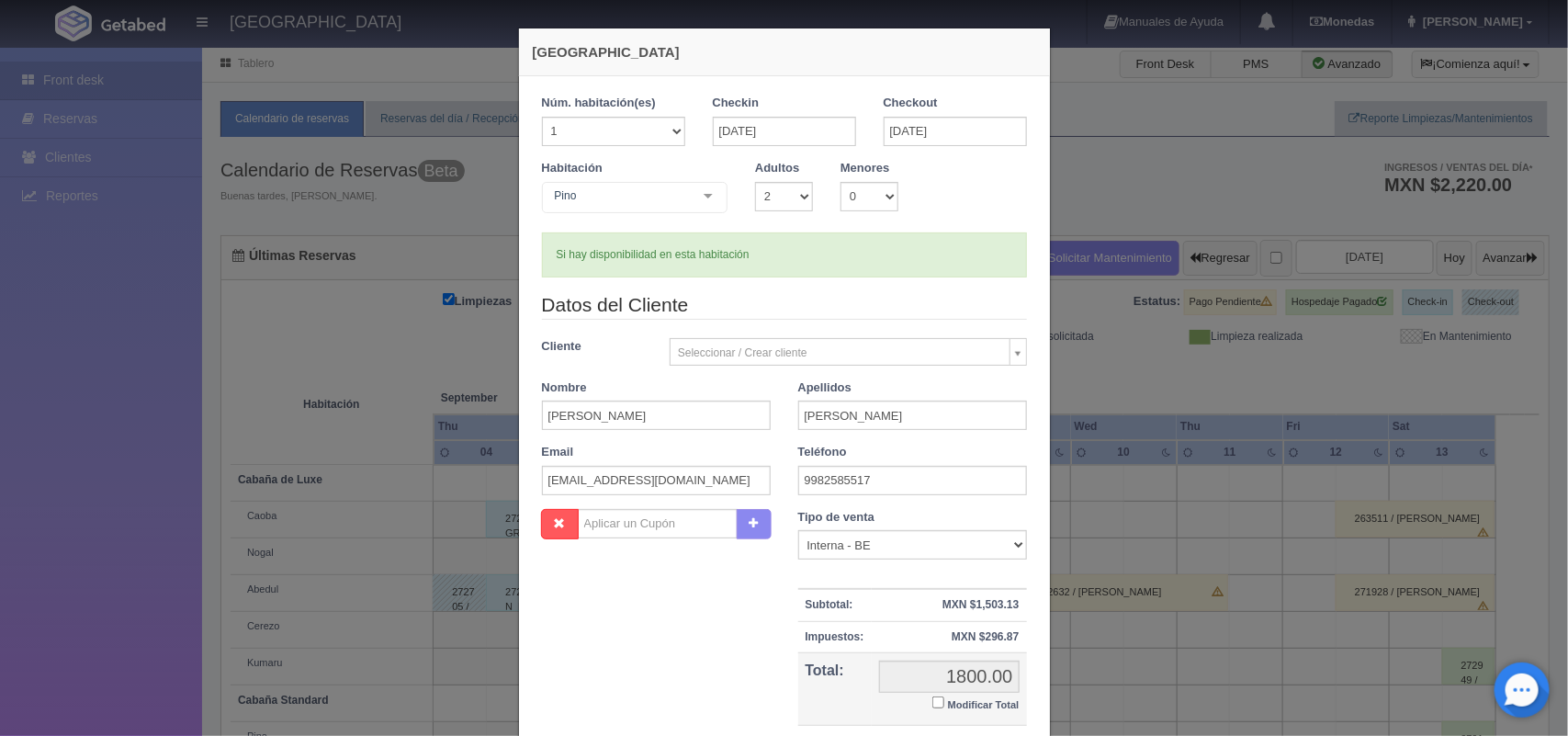
click at [932, 700] on input "Modificar Total" at bounding box center [938, 702] width 12 height 12
checkbox input "true"
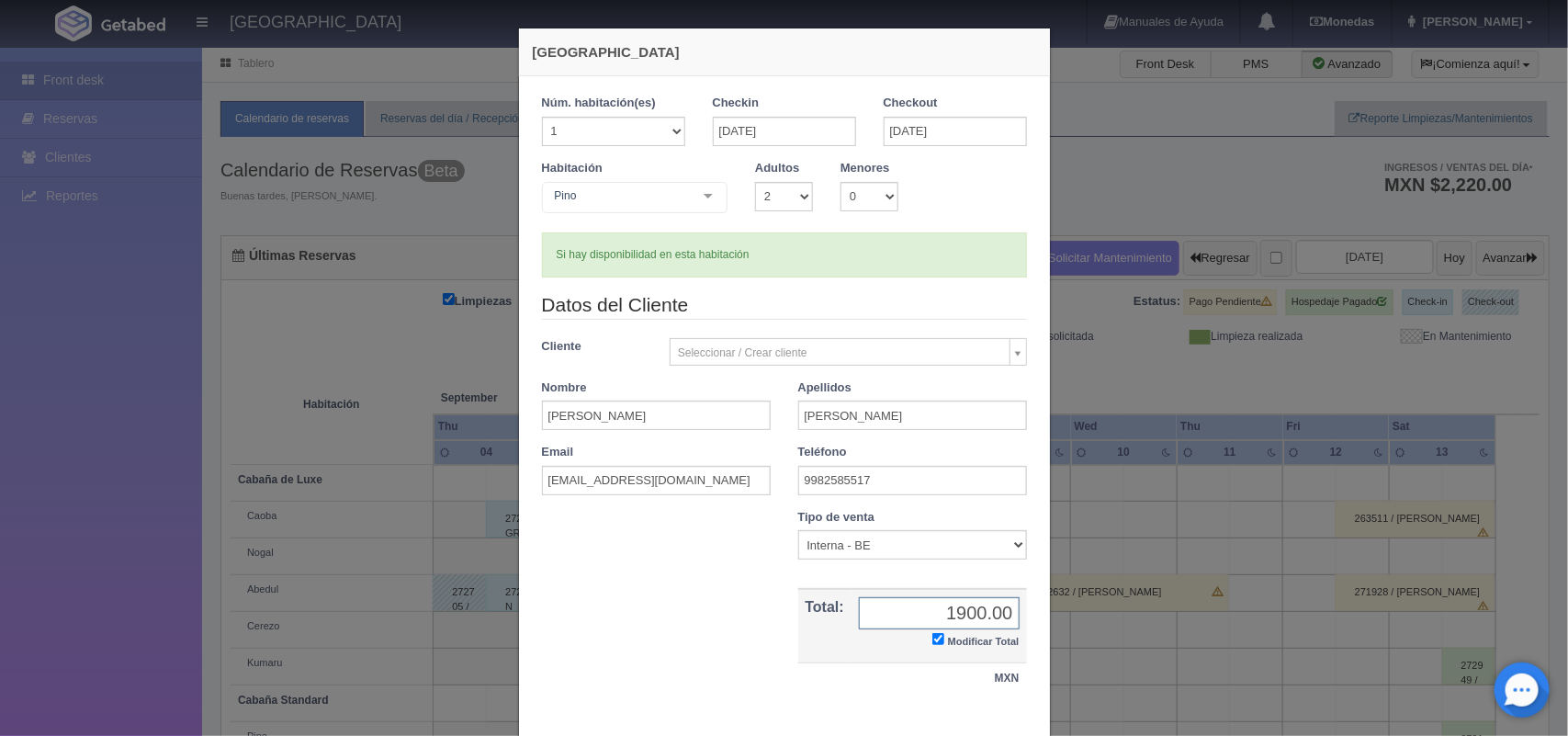
scroll to position [106, 0]
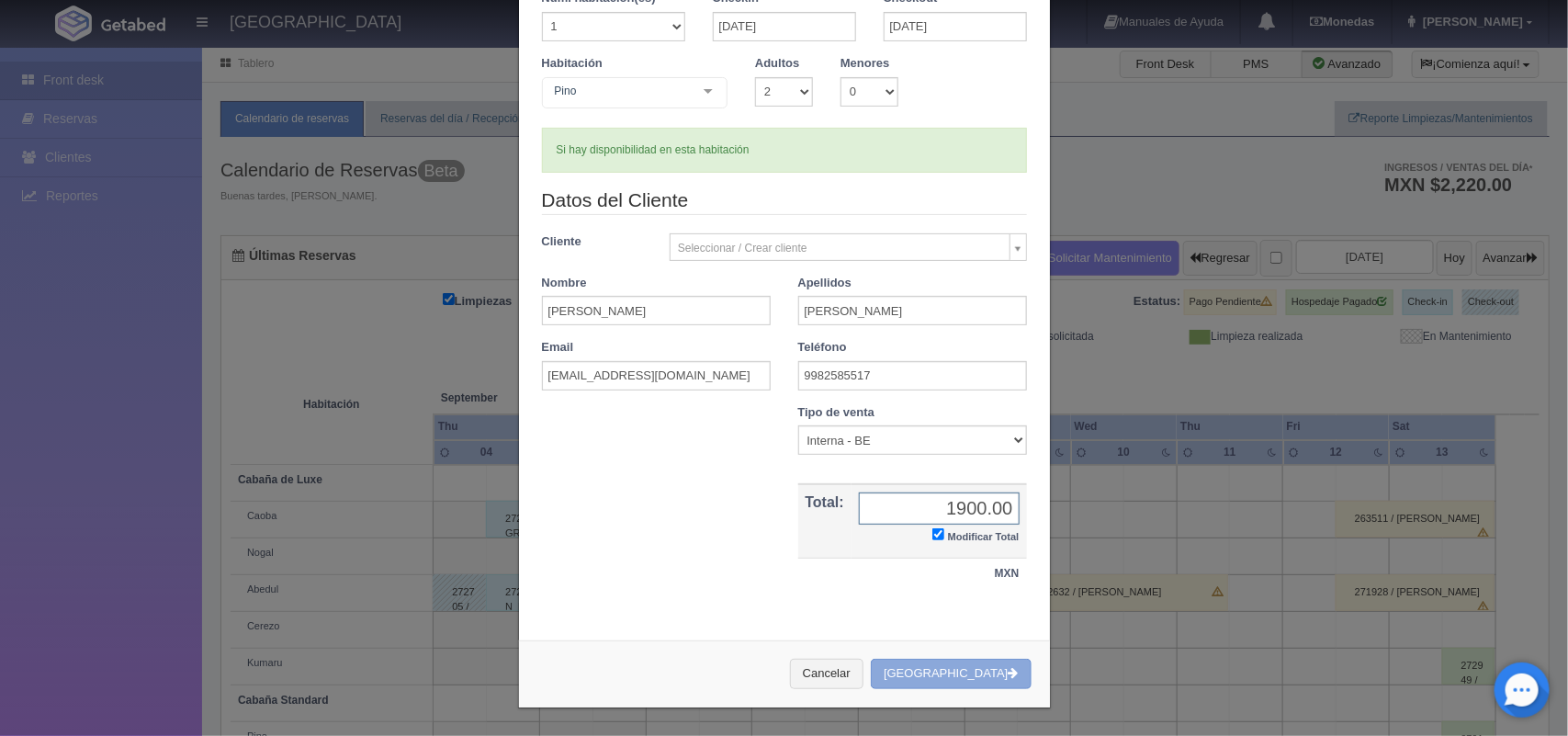
type input "1900.00"
click at [957, 681] on button "[GEOGRAPHIC_DATA]" at bounding box center [951, 674] width 160 height 30
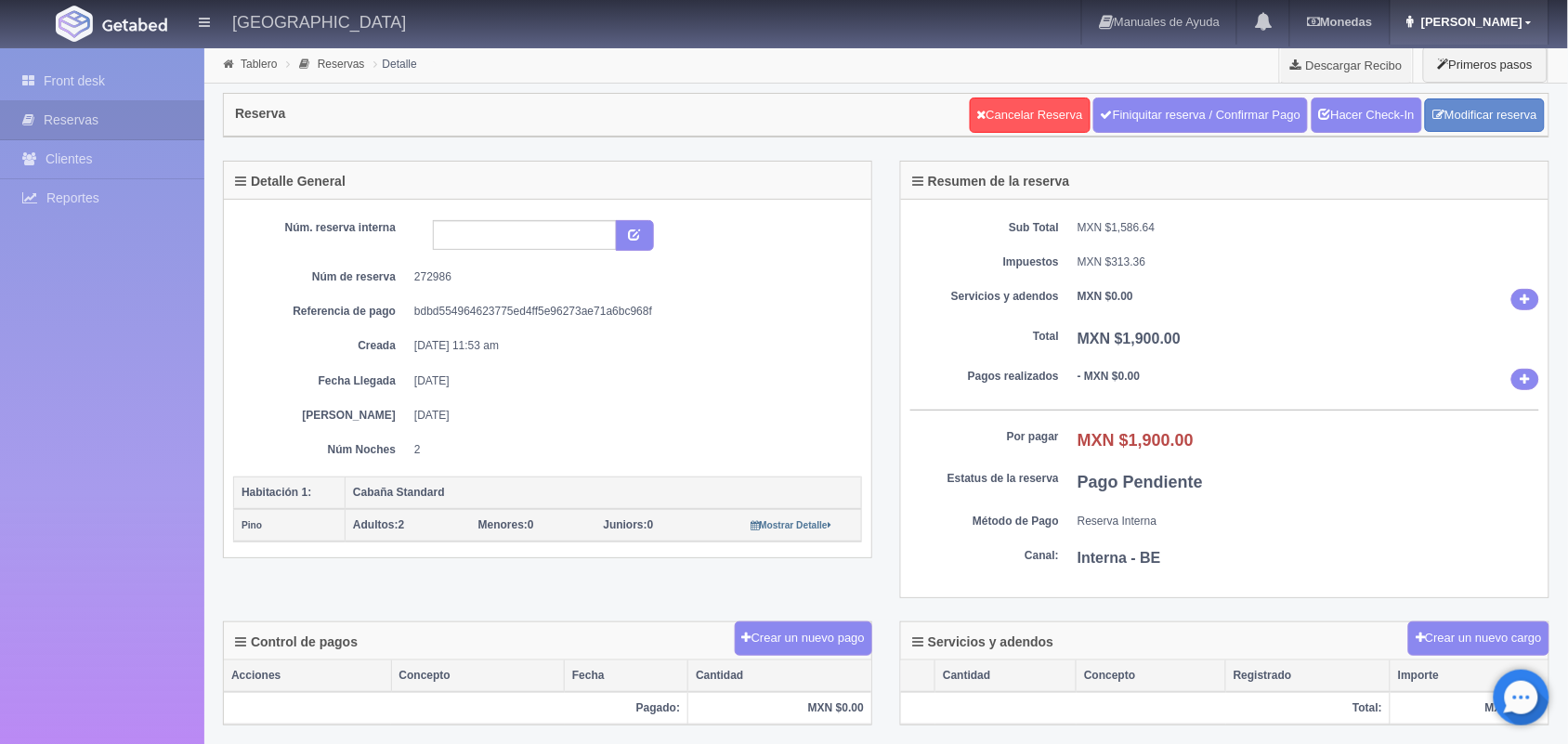
click at [1522, 25] on span "[PERSON_NAME]" at bounding box center [1470, 22] width 106 height 14
click at [1455, 87] on link "Salir / Log Out" at bounding box center [1475, 88] width 147 height 23
